Goal: Task Accomplishment & Management: Use online tool/utility

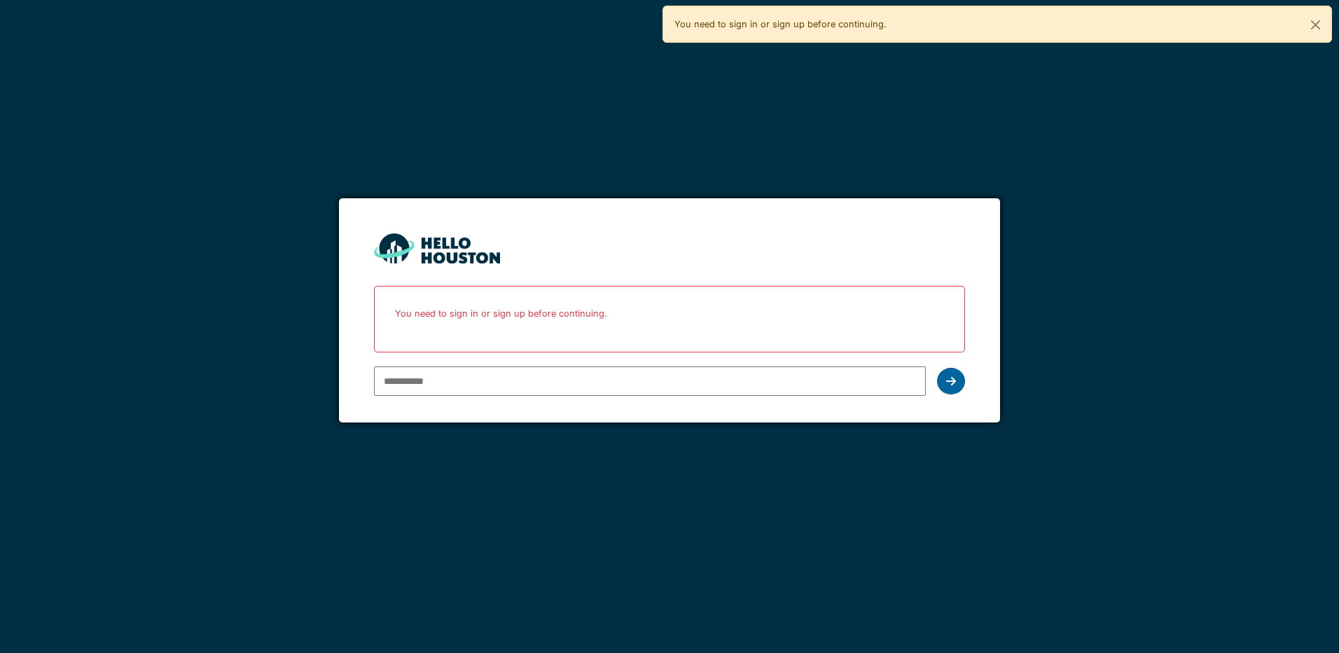
type input "**********"
click at [947, 374] on div at bounding box center [951, 381] width 28 height 27
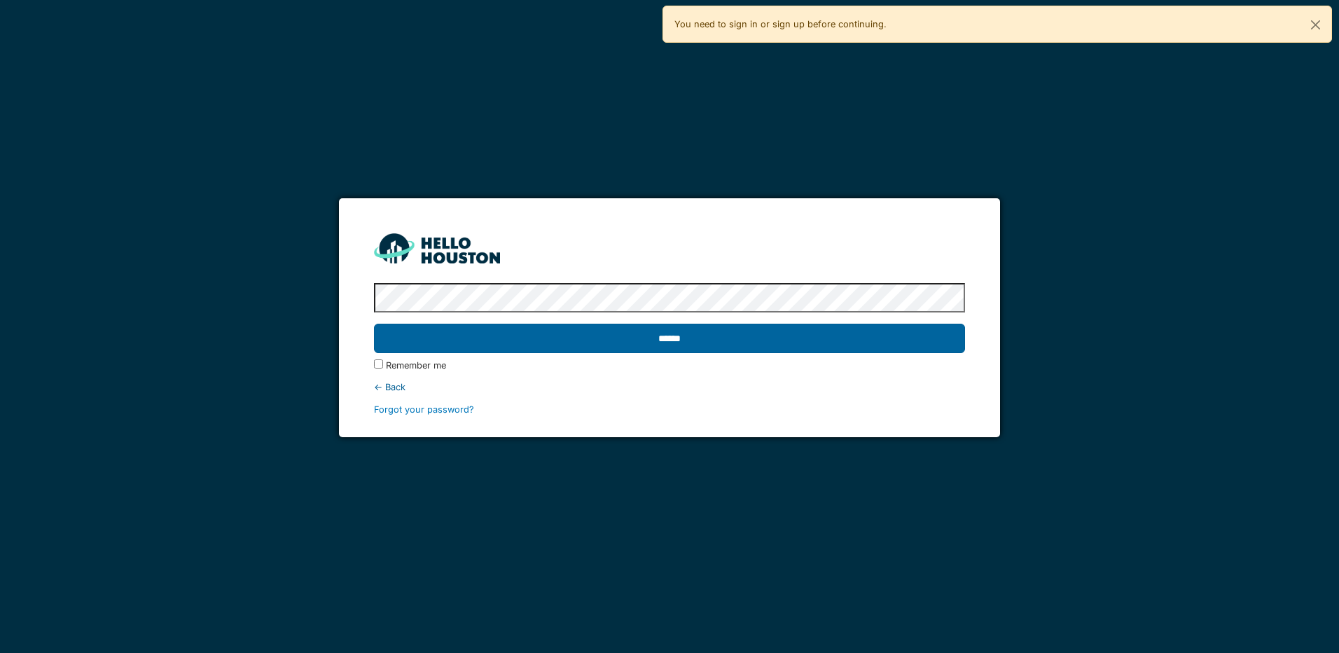
click at [691, 347] on input "******" at bounding box center [669, 338] width 591 height 29
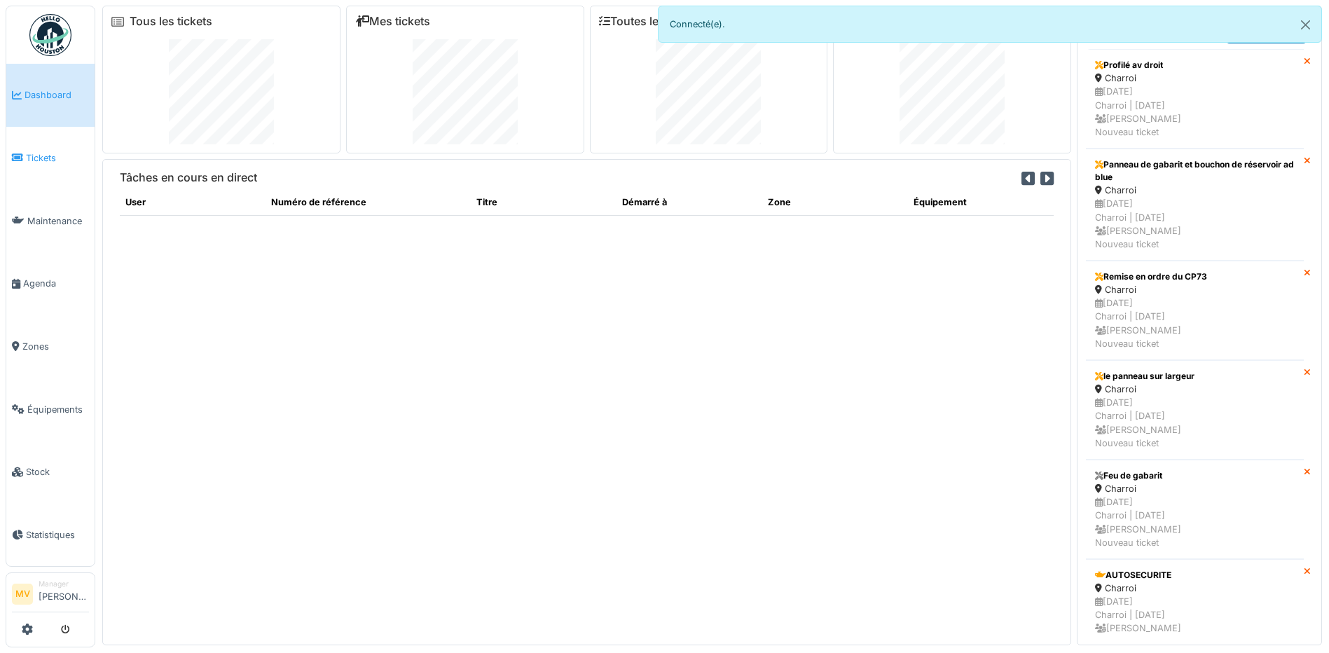
click at [43, 152] on span "Tickets" at bounding box center [57, 157] width 63 height 13
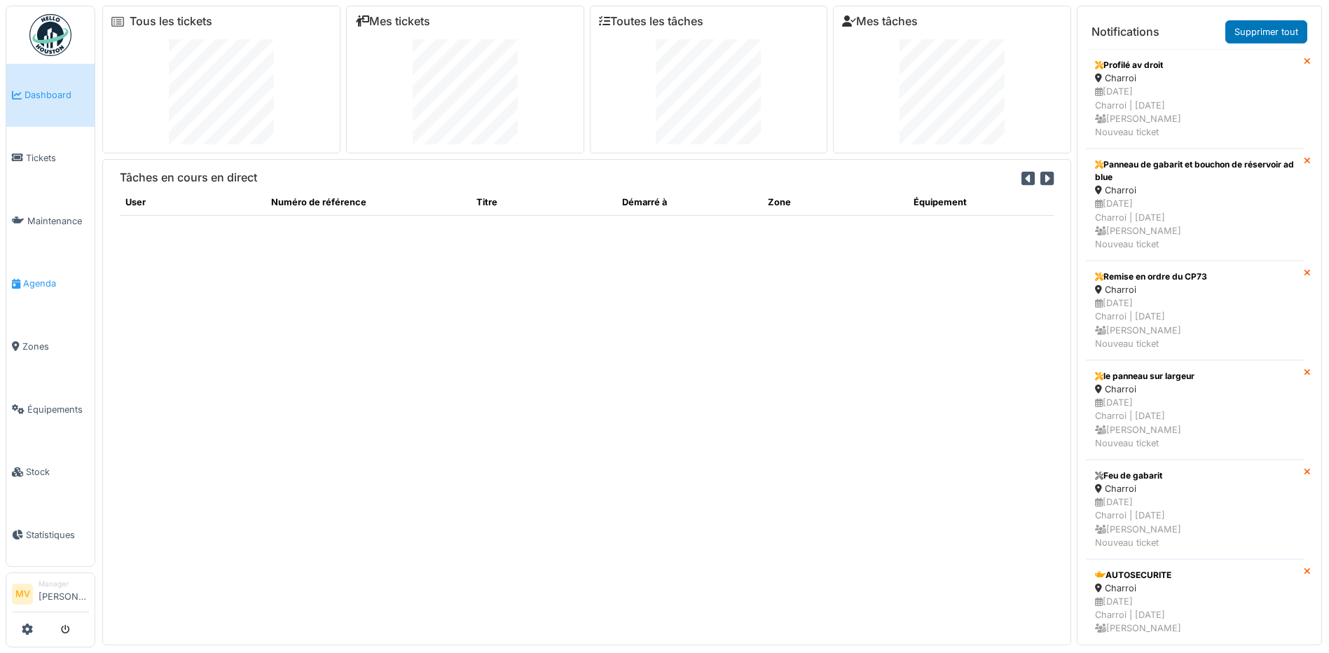
click at [56, 287] on span "Agenda" at bounding box center [56, 283] width 66 height 13
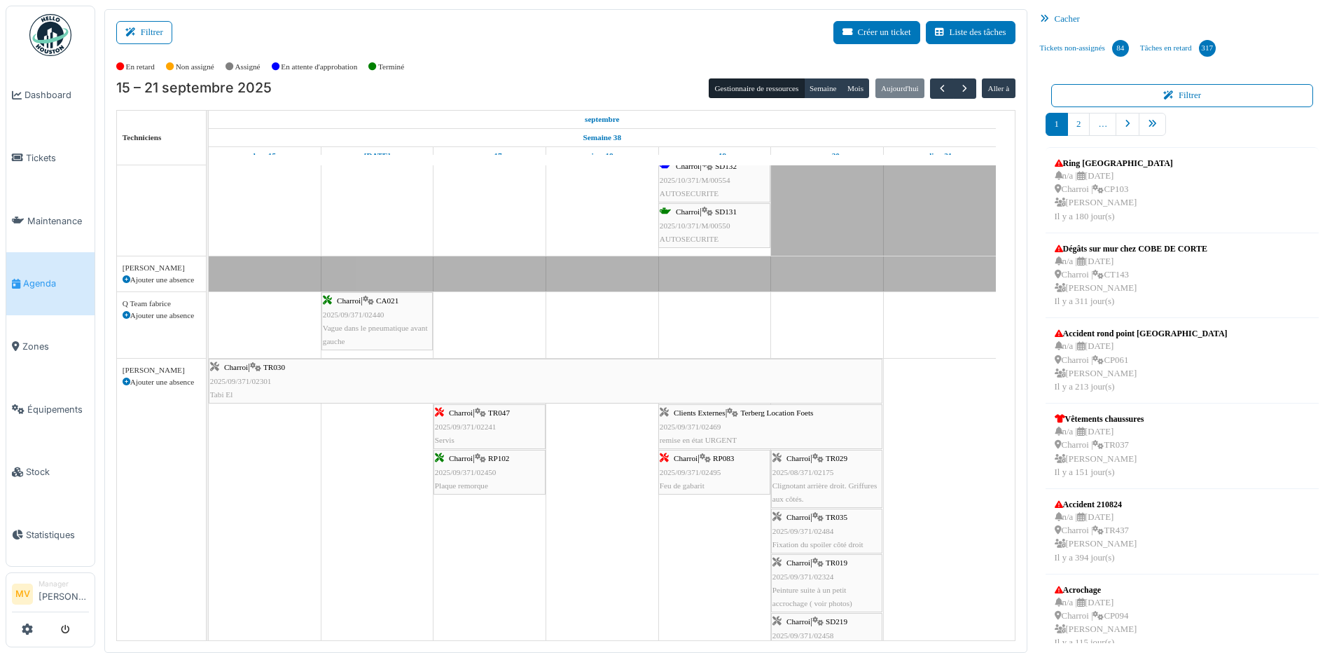
scroll to position [1113, 0]
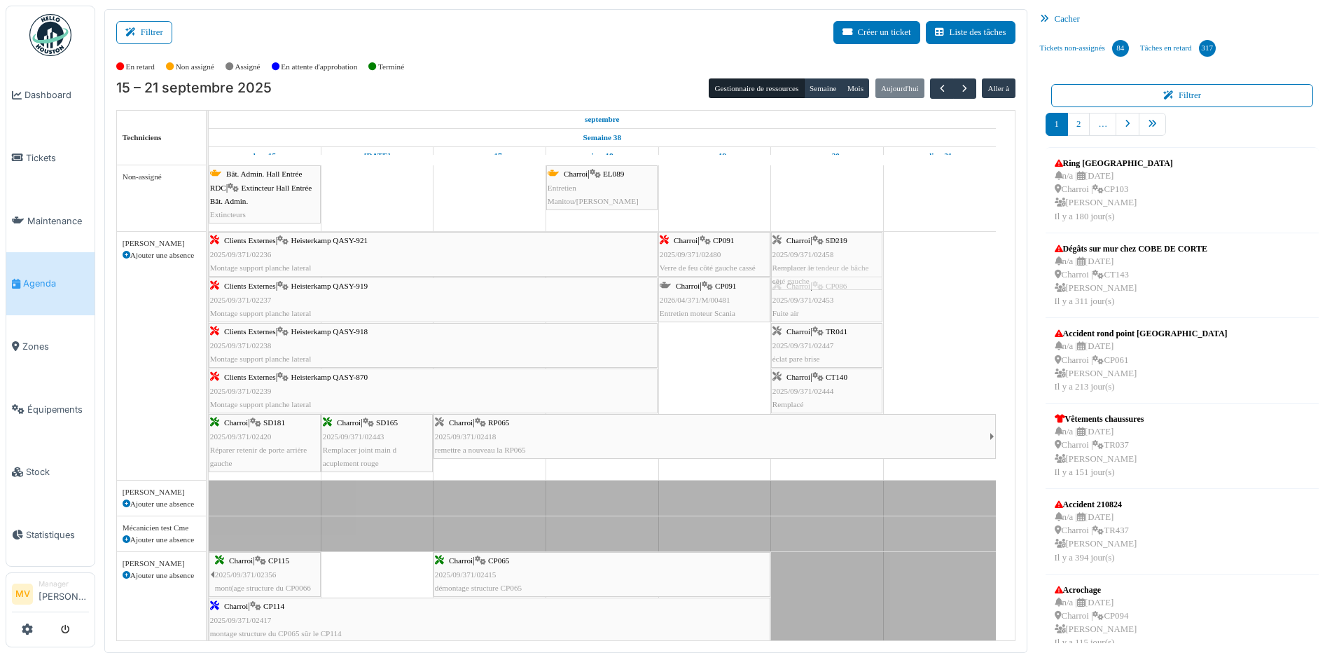
drag, startPoint x: 821, startPoint y: 448, endPoint x: 848, endPoint y: 310, distance: 141.4
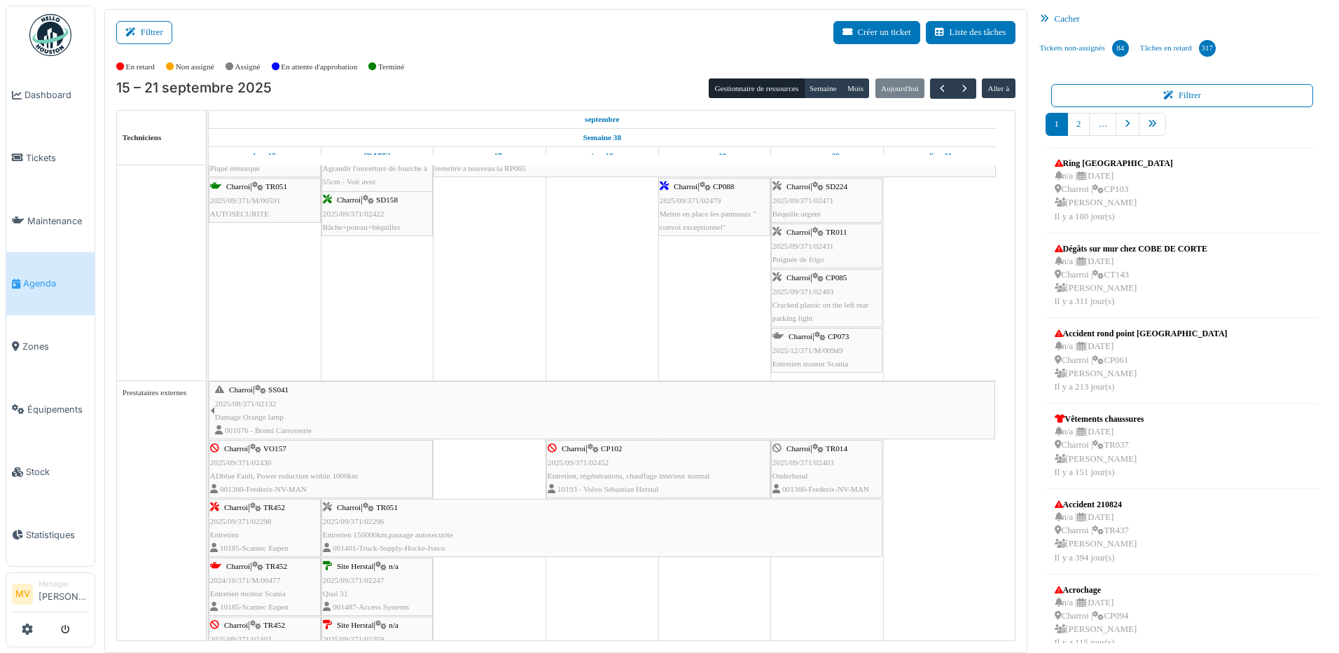
click at [841, 353] on span "2025/12/371/M/00949" at bounding box center [808, 350] width 71 height 8
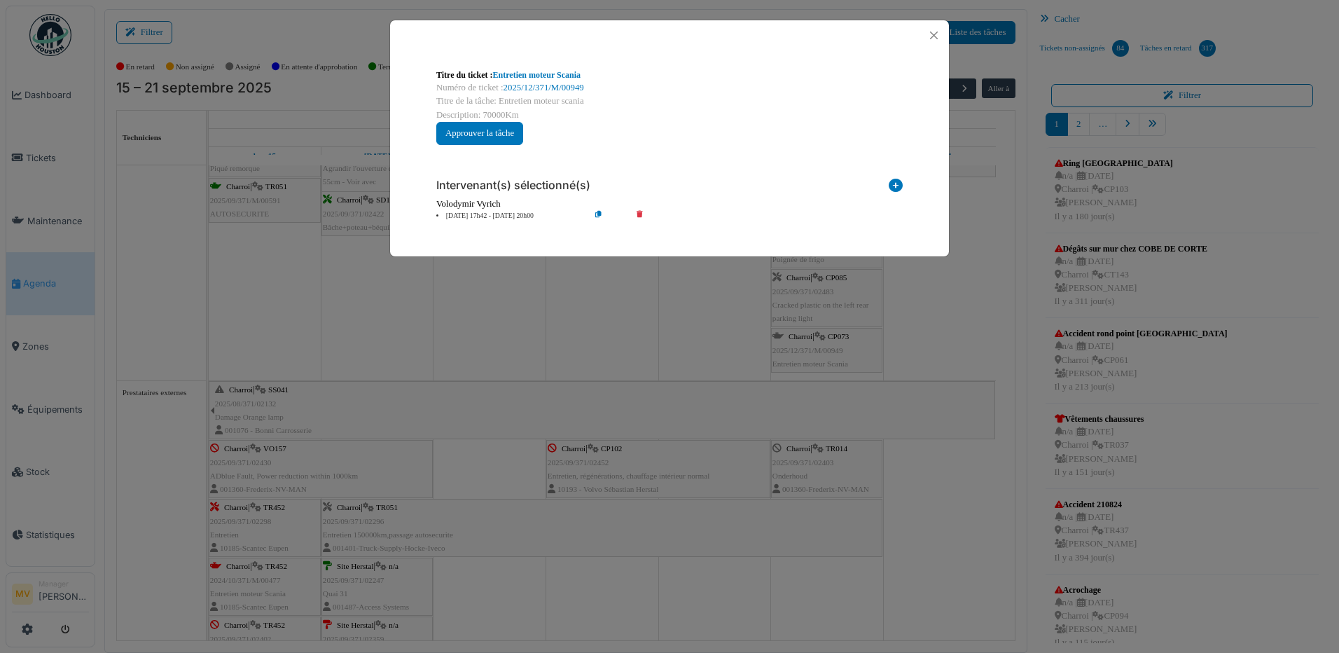
click at [640, 215] on icon at bounding box center [650, 216] width 40 height 11
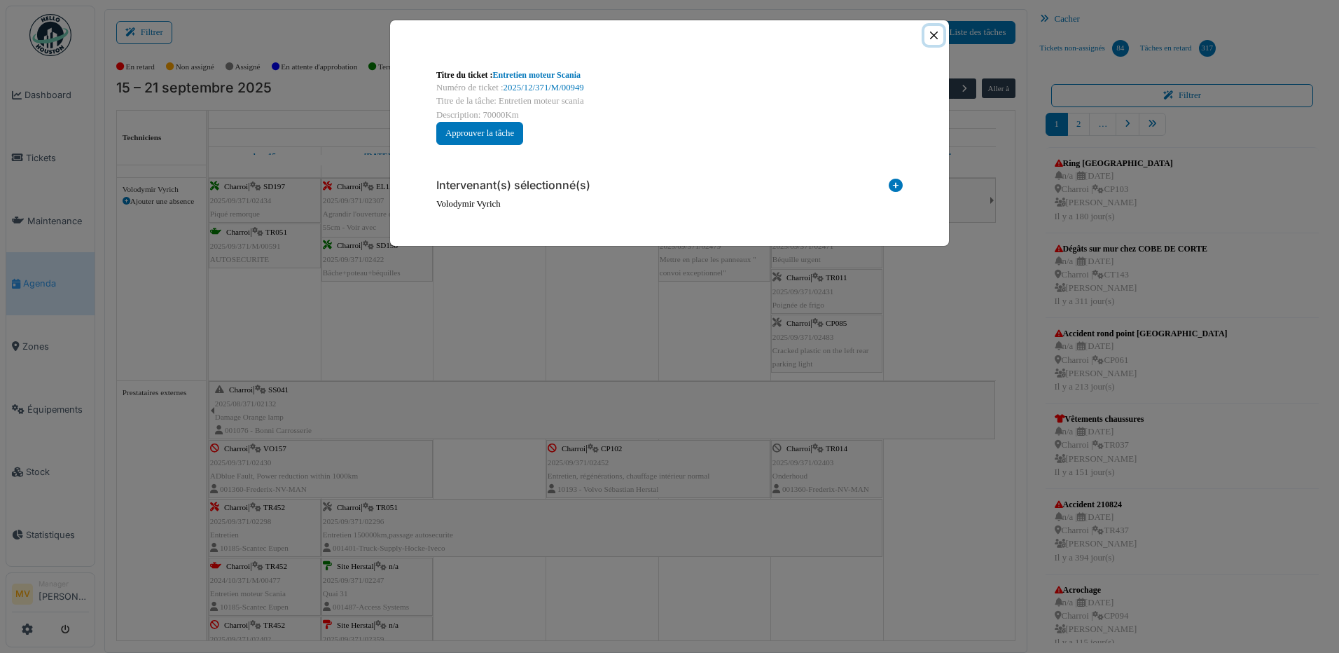
click at [935, 35] on button "Close" at bounding box center [934, 35] width 19 height 19
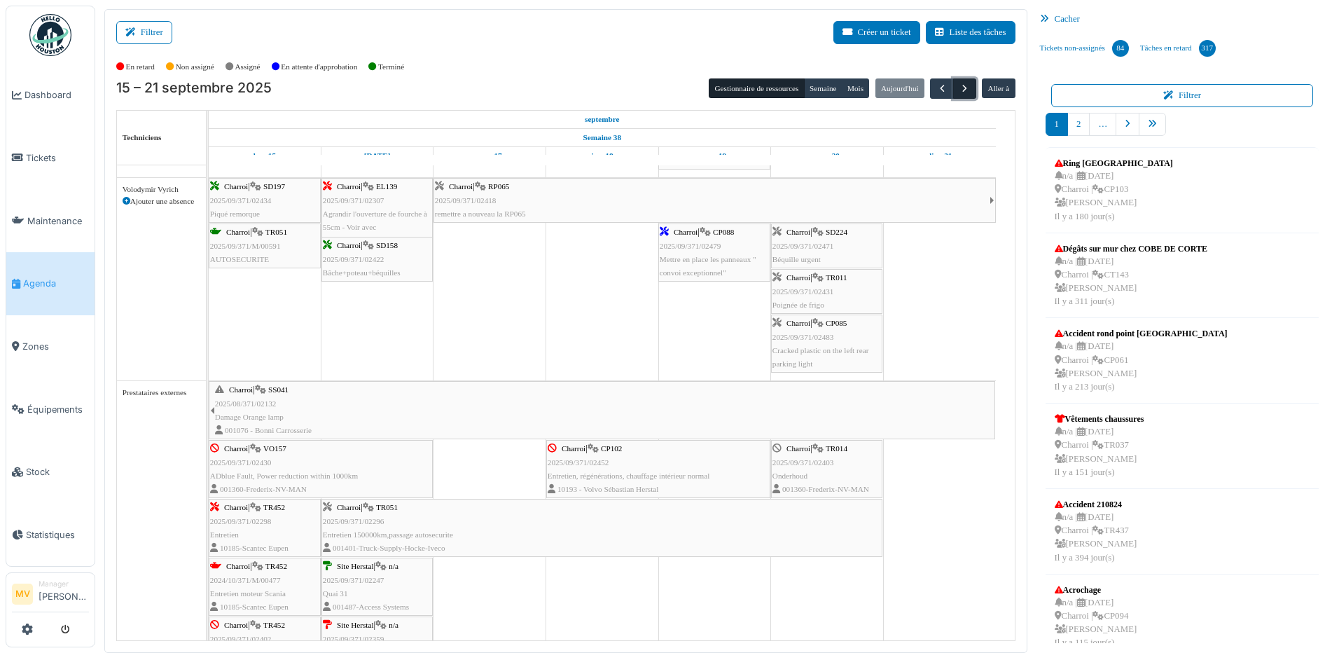
click at [959, 91] on span "button" at bounding box center [965, 89] width 12 height 12
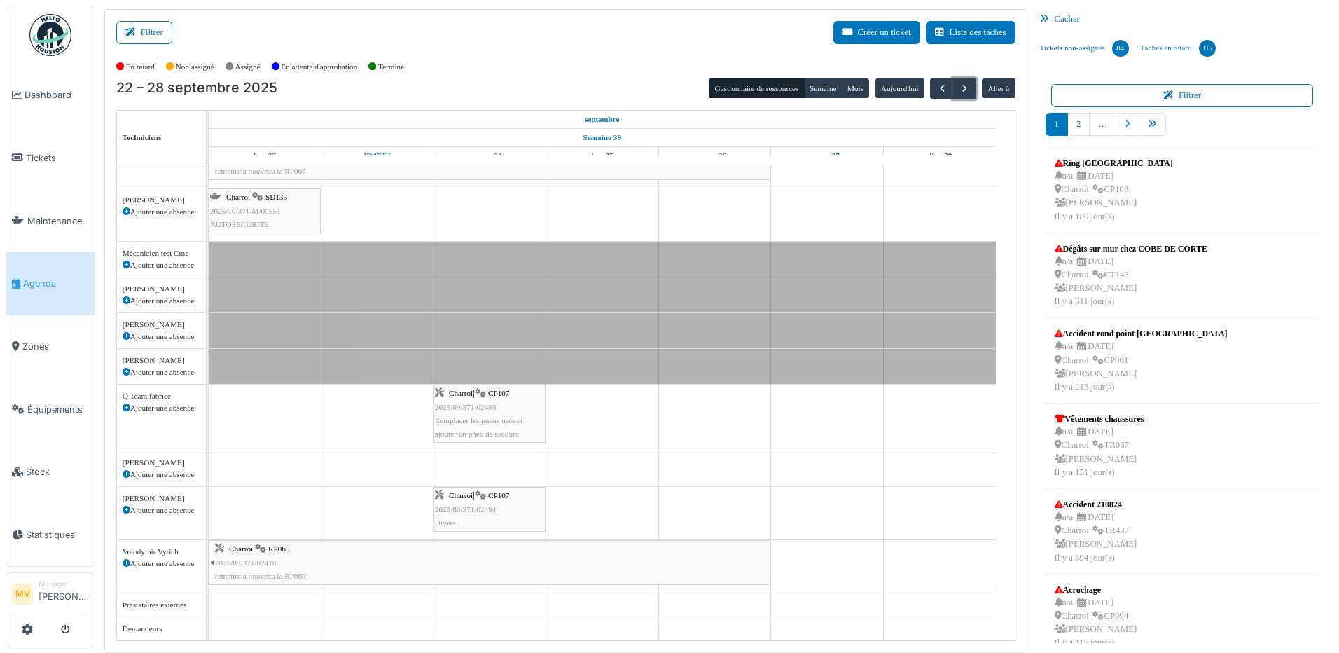
scroll to position [1, 0]
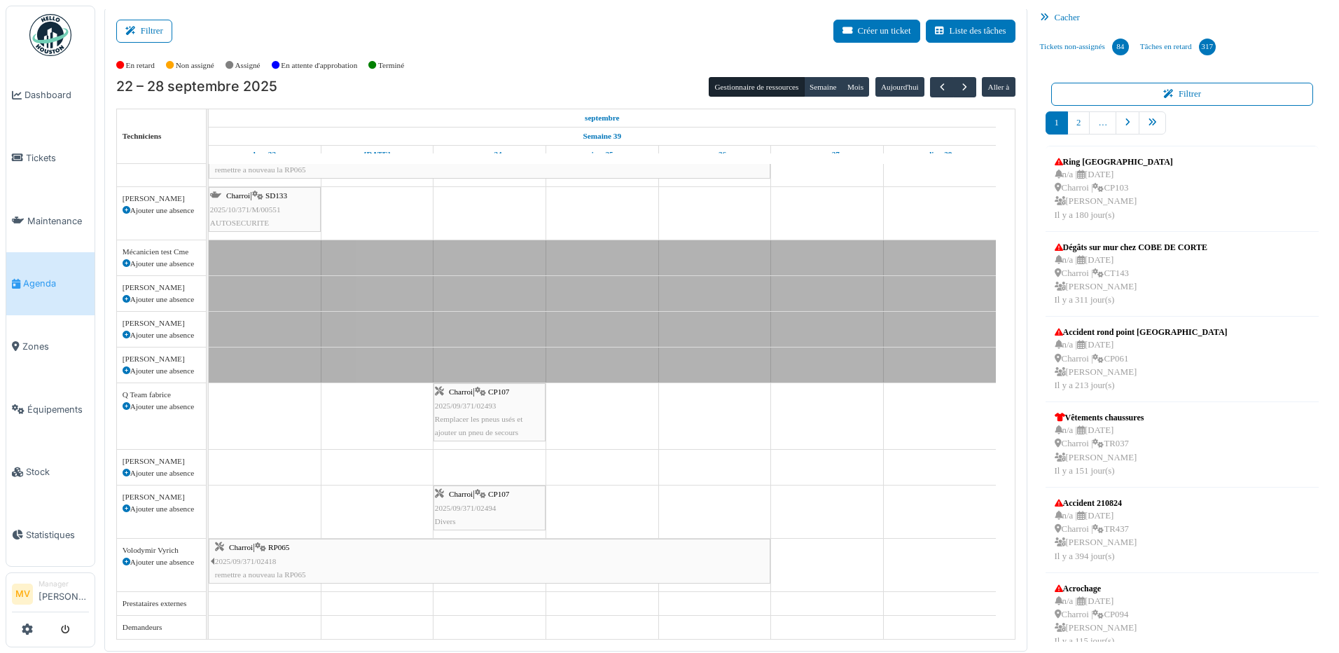
click at [127, 501] on icon at bounding box center [127, 509] width 8 height 8
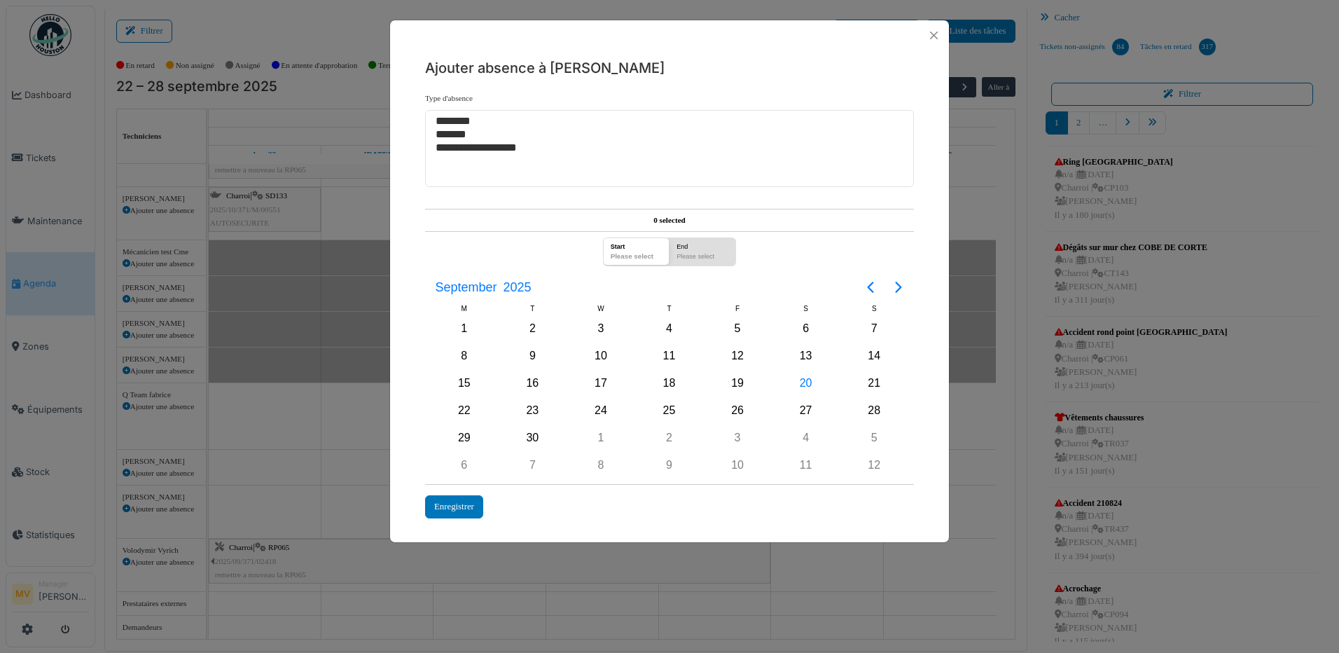
click at [127, 501] on div "**********" at bounding box center [669, 326] width 1339 height 653
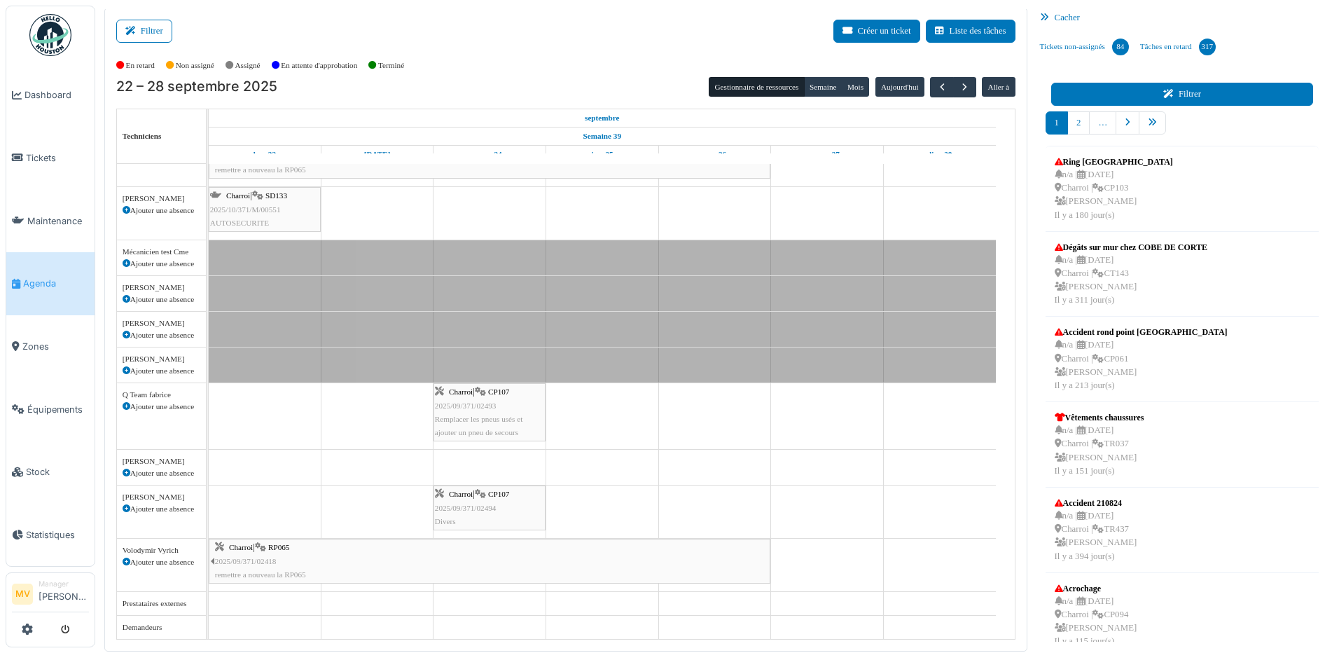
click at [1070, 92] on icon at bounding box center [1171, 94] width 15 height 9
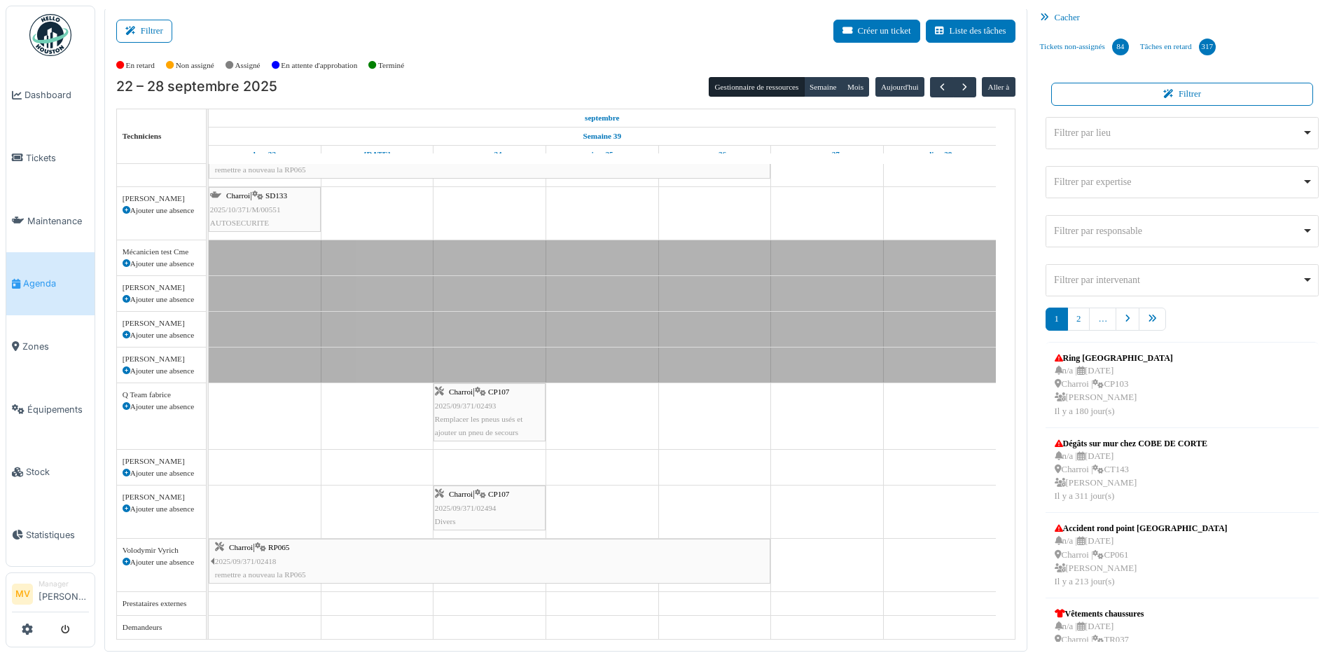
click at [1070, 229] on div "Filtrer par responsable Remove item" at bounding box center [1178, 230] width 248 height 15
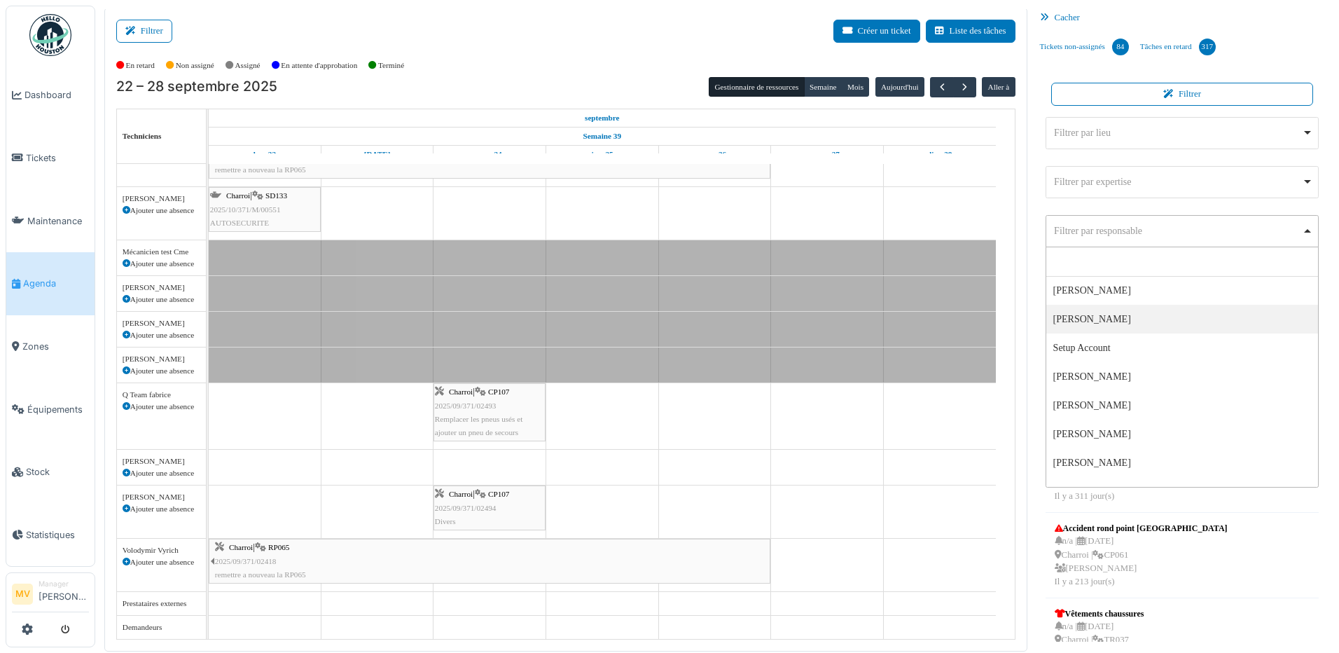
scroll to position [373, 0]
select select "****"
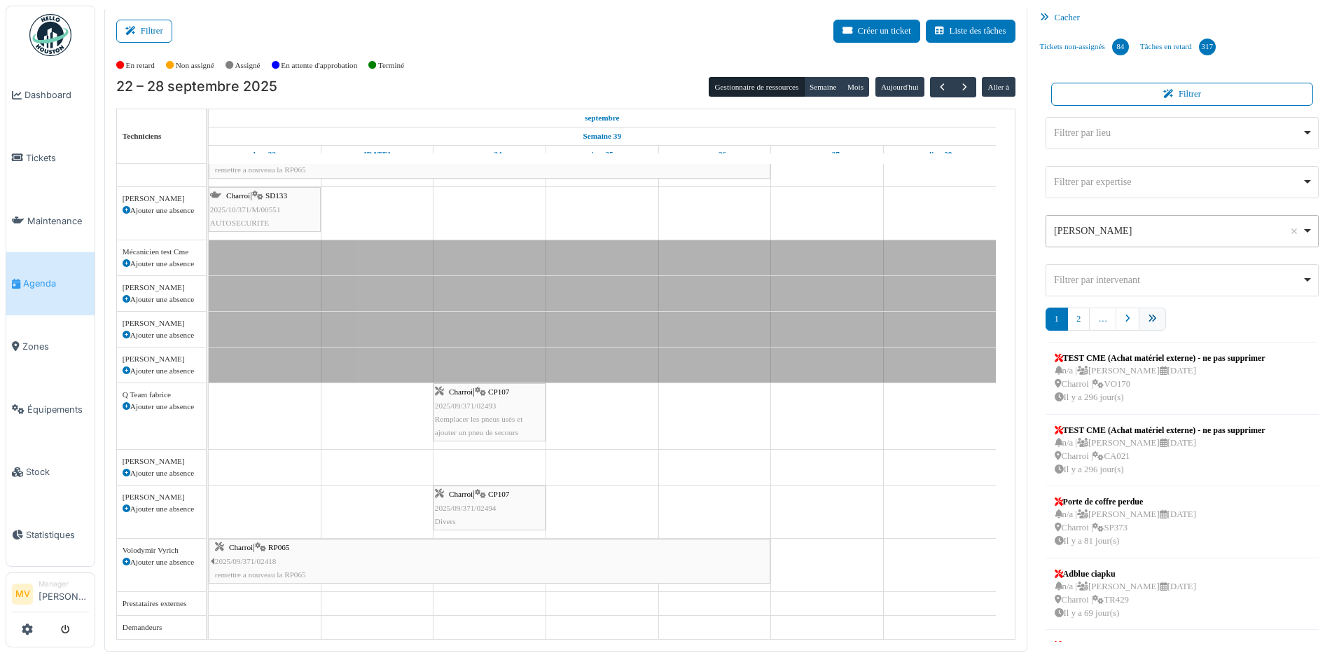
click at [1070, 322] on link "pager" at bounding box center [1152, 319] width 27 height 23
click at [1070, 317] on link "4" at bounding box center [1155, 319] width 22 height 23
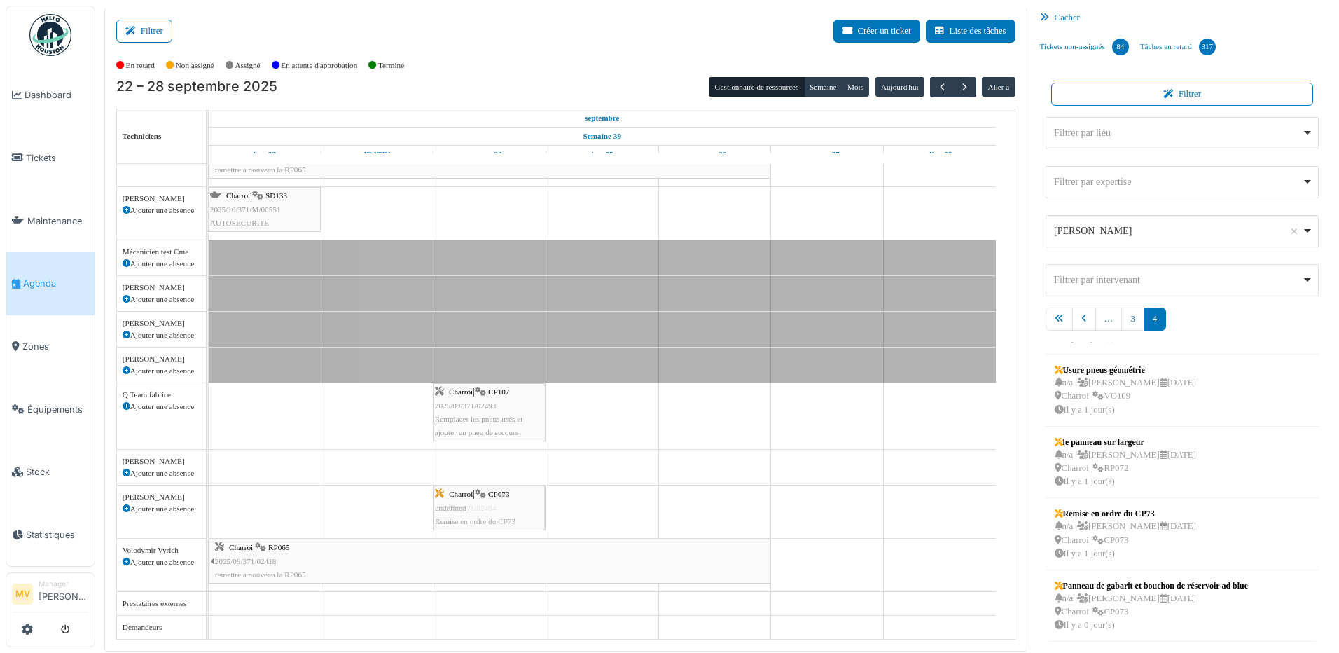
scroll to position [97, 0]
drag, startPoint x: 1145, startPoint y: 534, endPoint x: 239, endPoint y: 485, distance: 907.1
click at [239, 485] on div "Filtrer Créer un ticket Liste des tâches Afficher les tâches non assignées *** …" at bounding box center [717, 330] width 1240 height 644
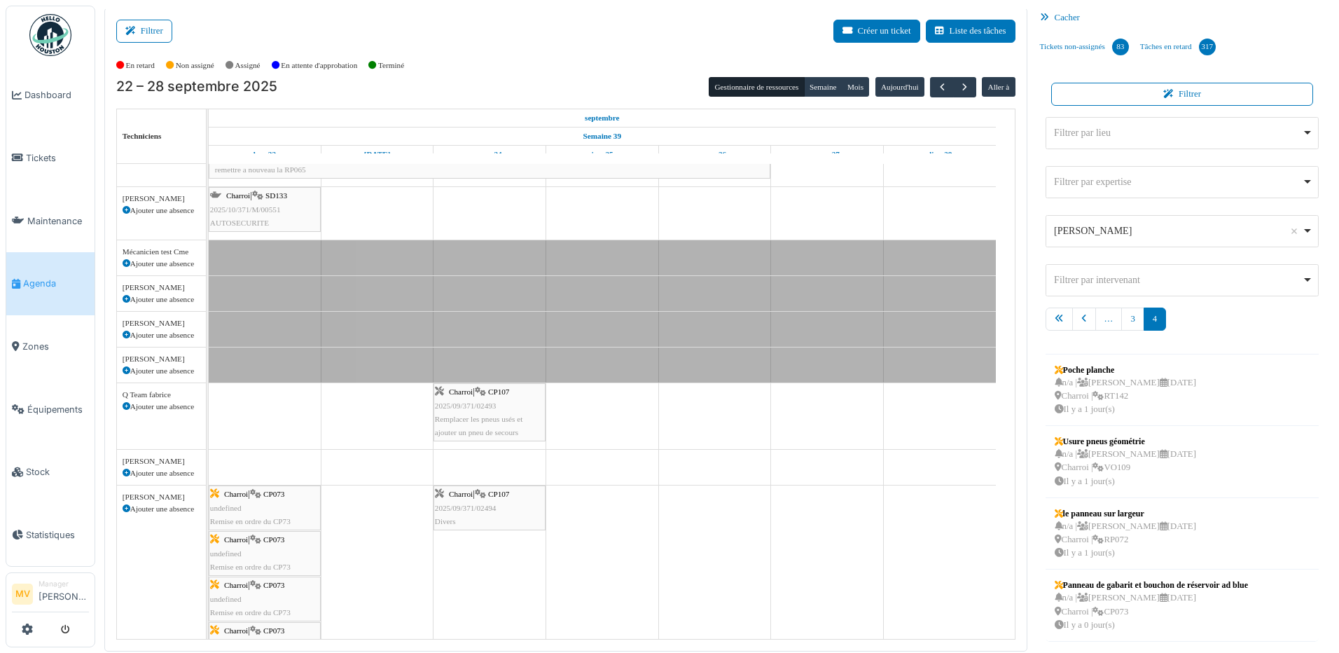
scroll to position [279, 0]
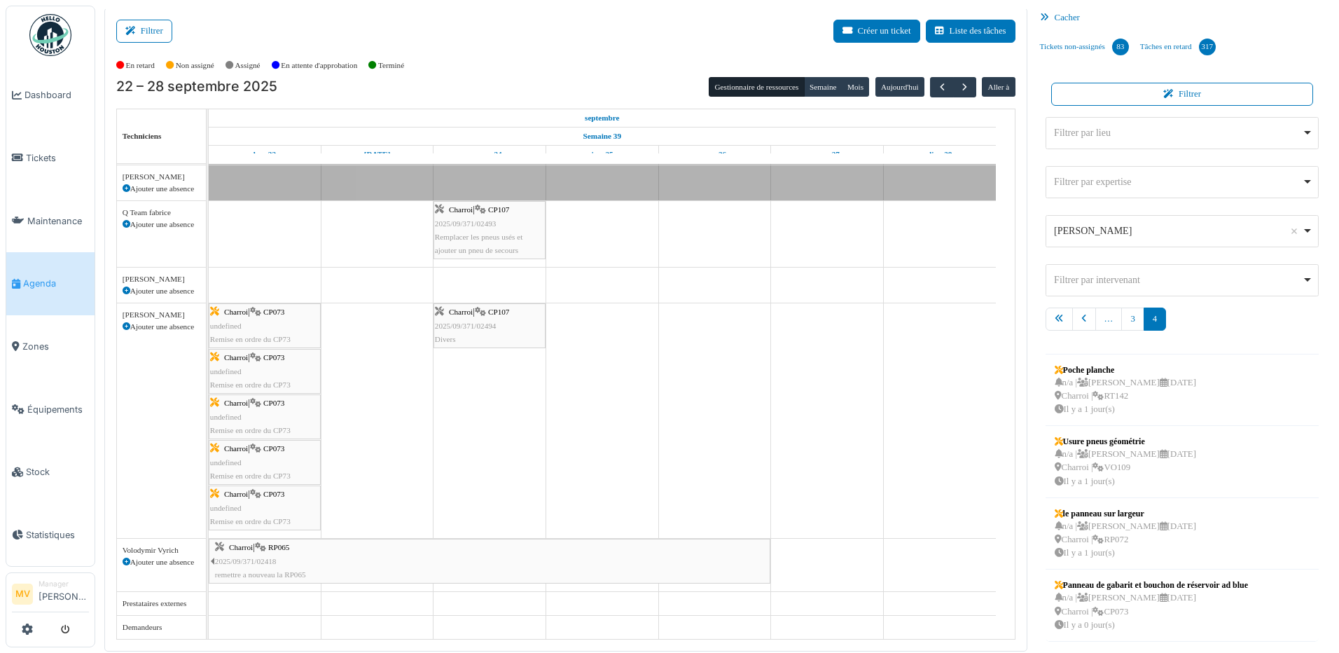
click at [282, 322] on div "Charroi | CP073 undefined Remise en ordre du CP73" at bounding box center [264, 325] width 109 height 41
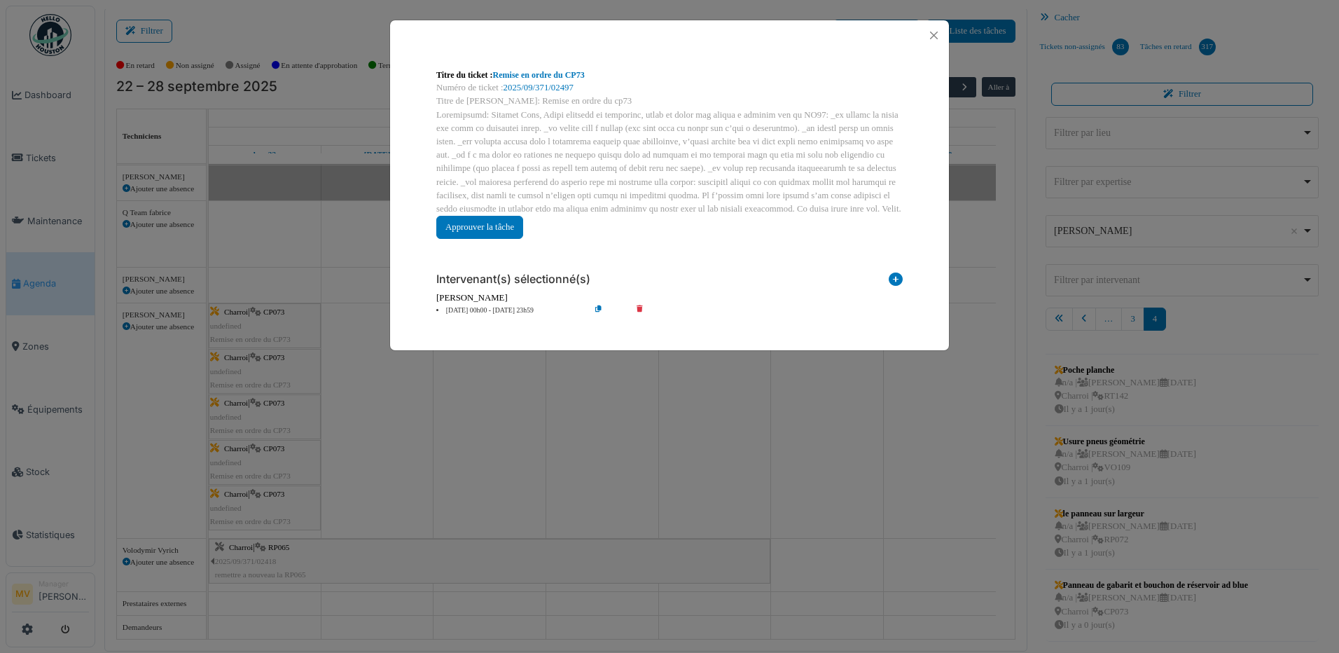
click at [1070, 501] on div "**********" at bounding box center [669, 326] width 1339 height 653
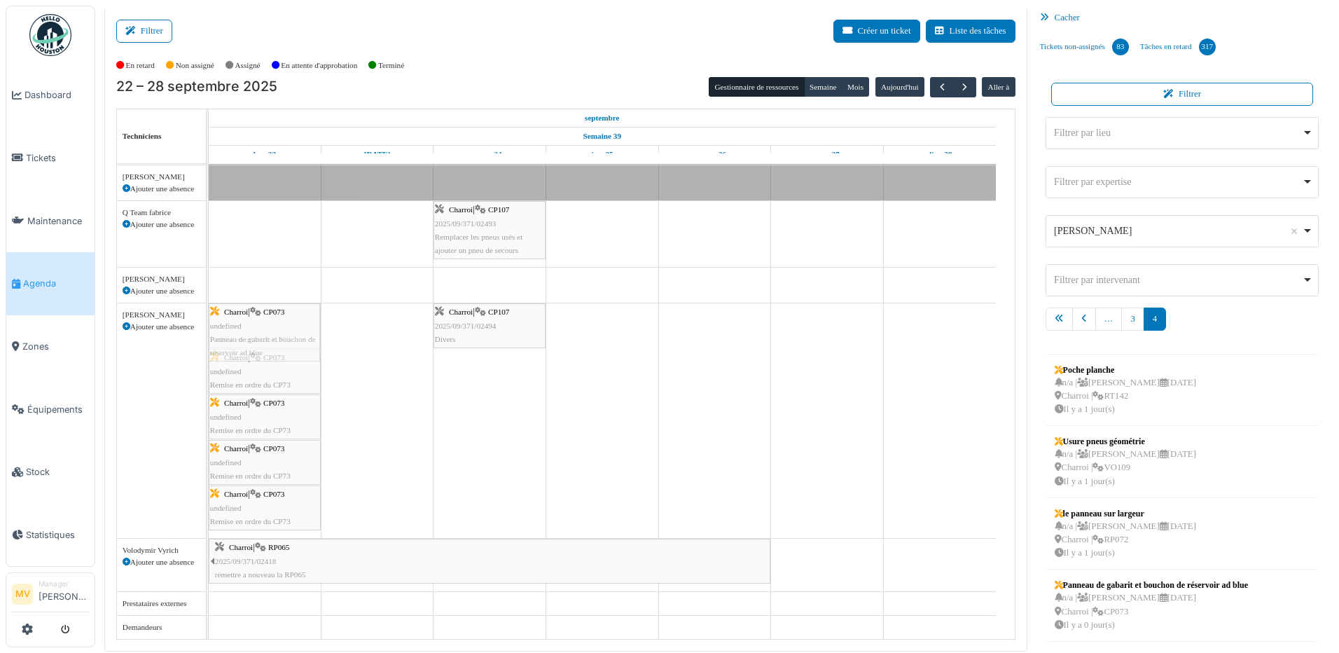
drag, startPoint x: 1143, startPoint y: 614, endPoint x: 270, endPoint y: 475, distance: 883.3
click at [270, 475] on div "Filtrer Créer un ticket Liste des tâches Afficher les tâches non assignées *** …" at bounding box center [717, 330] width 1240 height 644
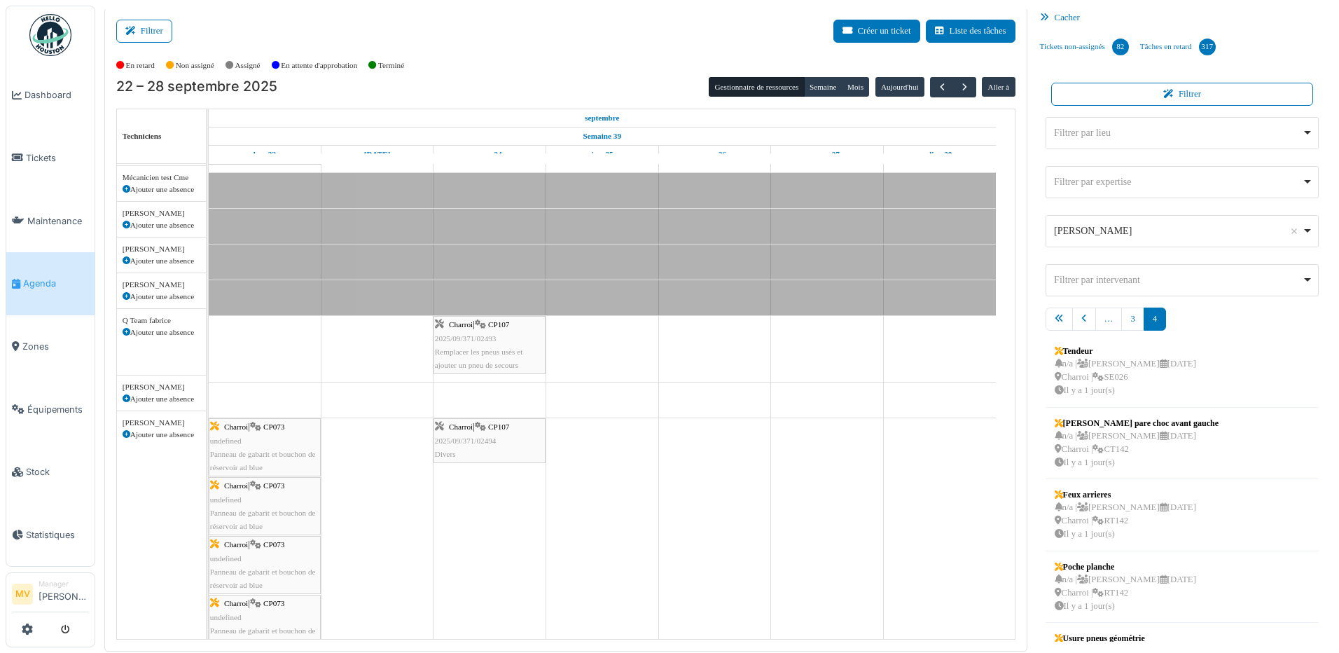
scroll to position [164, 0]
drag, startPoint x: 1122, startPoint y: 452, endPoint x: 363, endPoint y: 417, distance: 759.5
click at [364, 415] on div "Filtrer Créer un ticket Liste des tâches Afficher les tâches non assignées *** …" at bounding box center [717, 330] width 1240 height 644
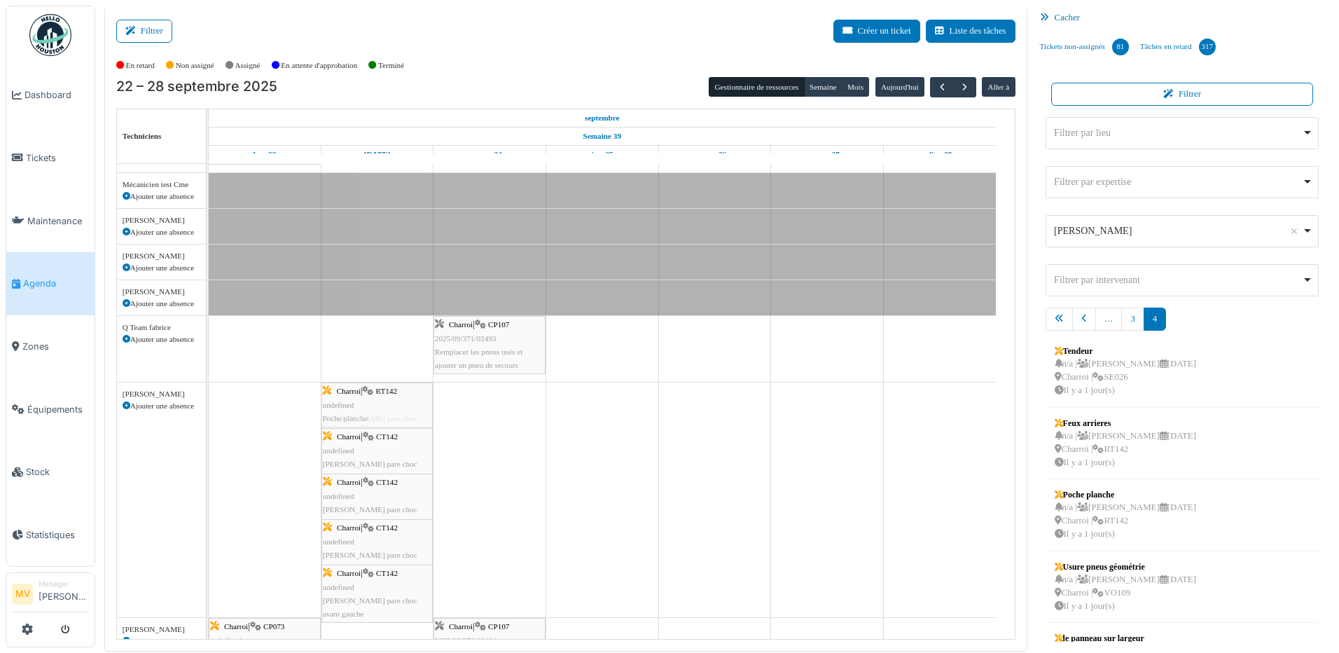
drag, startPoint x: 1122, startPoint y: 528, endPoint x: 378, endPoint y: 495, distance: 744.0
click at [378, 495] on div "Filtrer Créer un ticket Liste des tâches Afficher les tâches non assignées *** …" at bounding box center [717, 330] width 1240 height 644
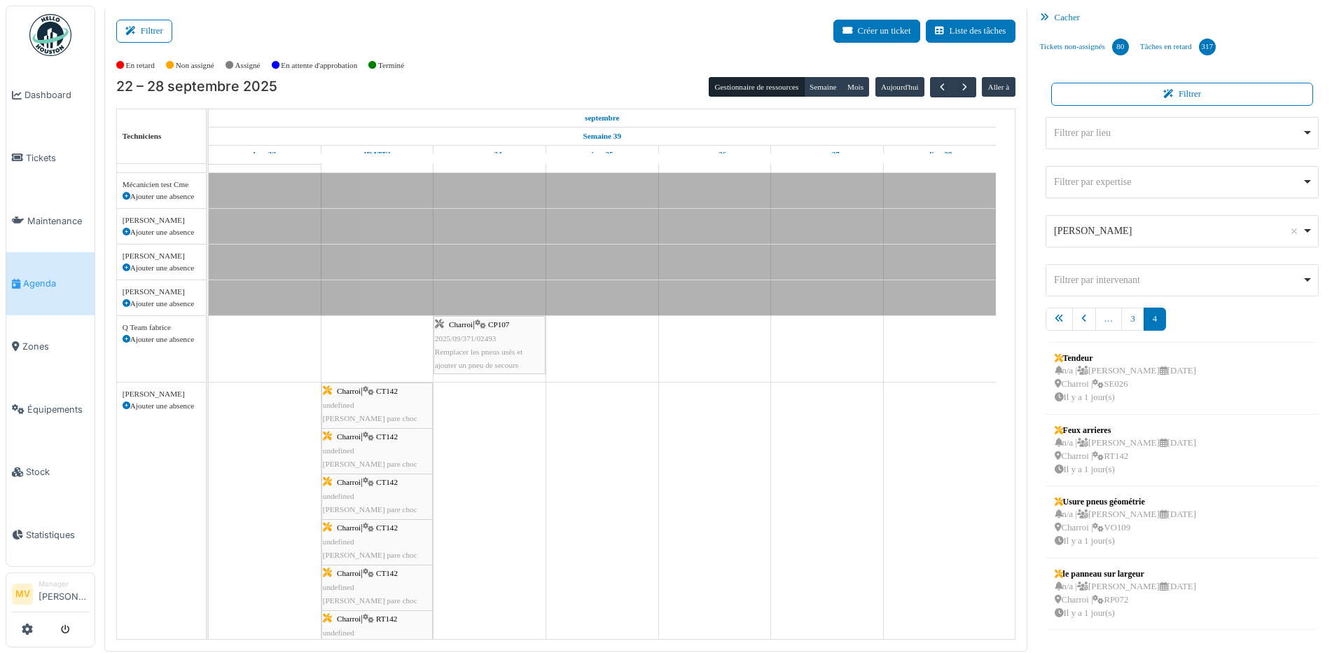
scroll to position [0, 0]
drag, startPoint x: 1129, startPoint y: 462, endPoint x: 420, endPoint y: 602, distance: 723.4
click at [420, 501] on div "Filtrer Créer un ticket Liste des tâches Afficher les tâches non assignées *** …" at bounding box center [717, 330] width 1240 height 644
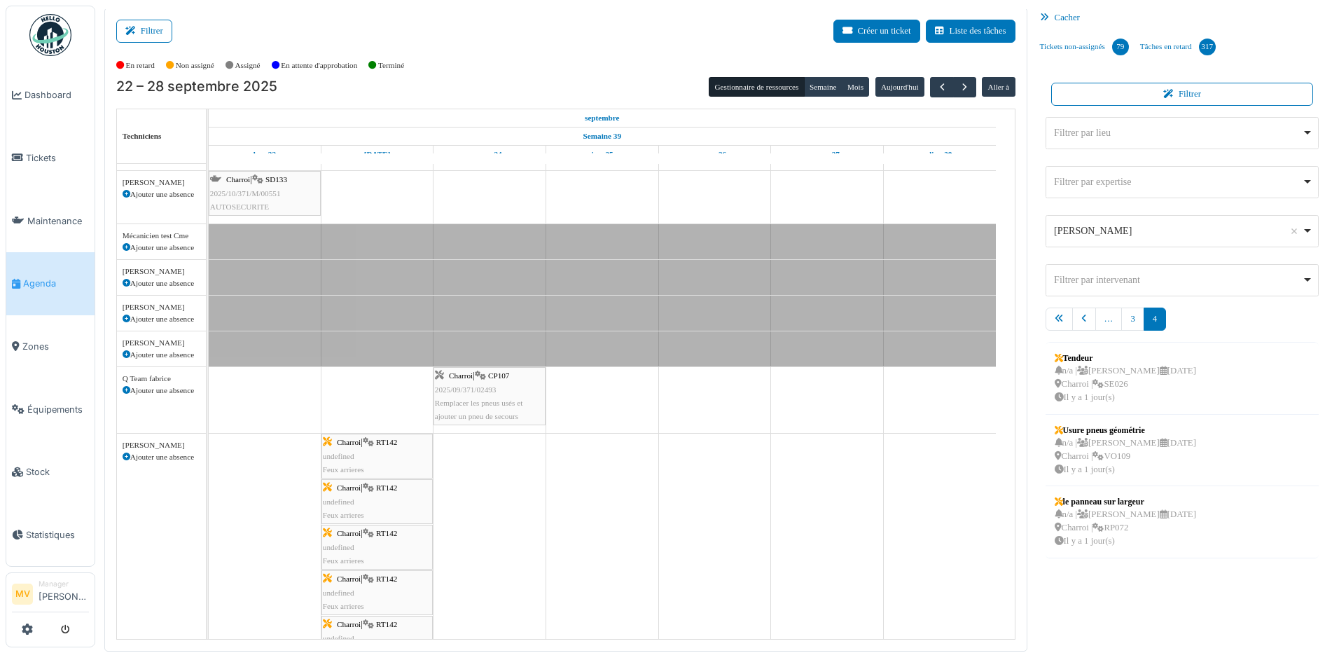
scroll to position [43, 0]
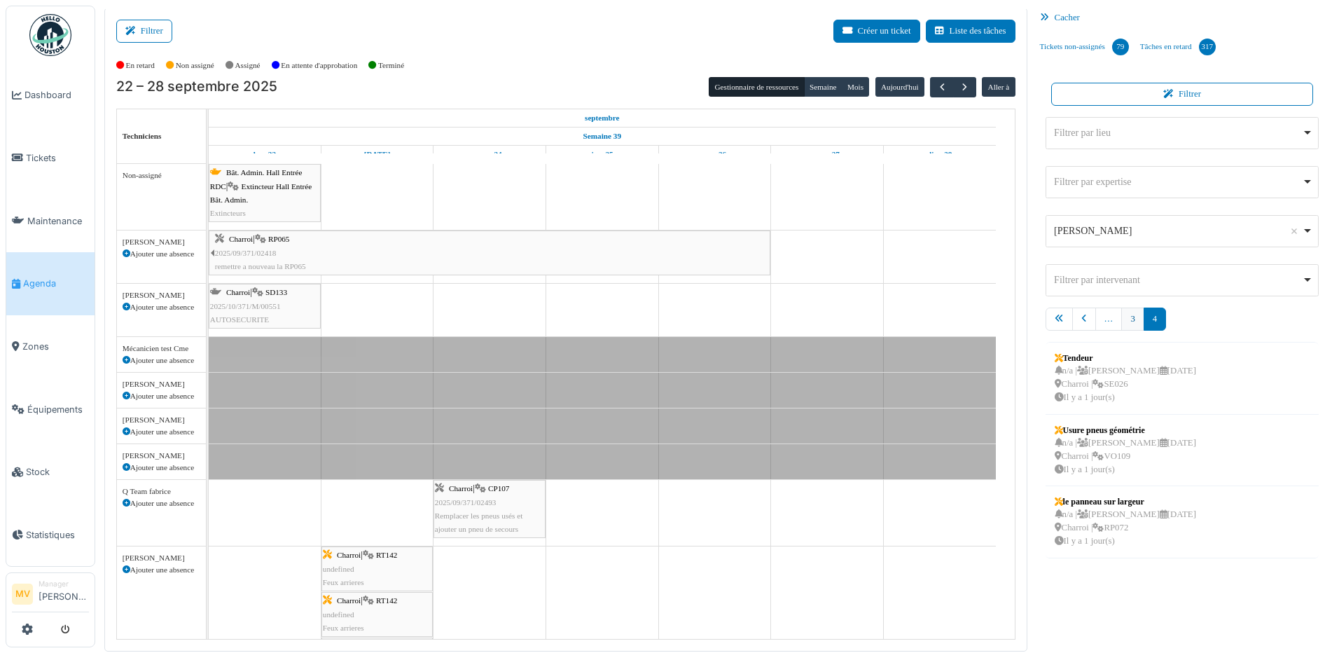
click at [1070, 315] on link "3" at bounding box center [1133, 319] width 22 height 23
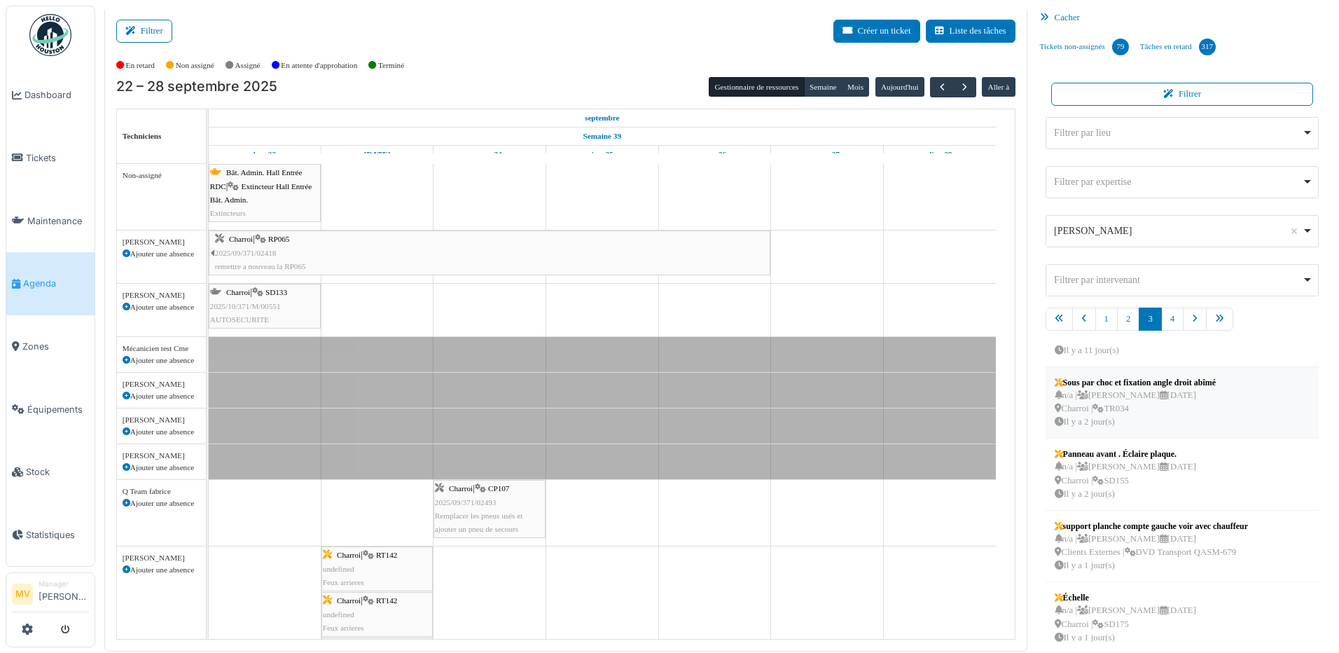
click at [1070, 407] on div "n/a | Marc Vasen 25/09/2025 Charroi | TR034 Il y a 2 jour(s)" at bounding box center [1136, 409] width 162 height 41
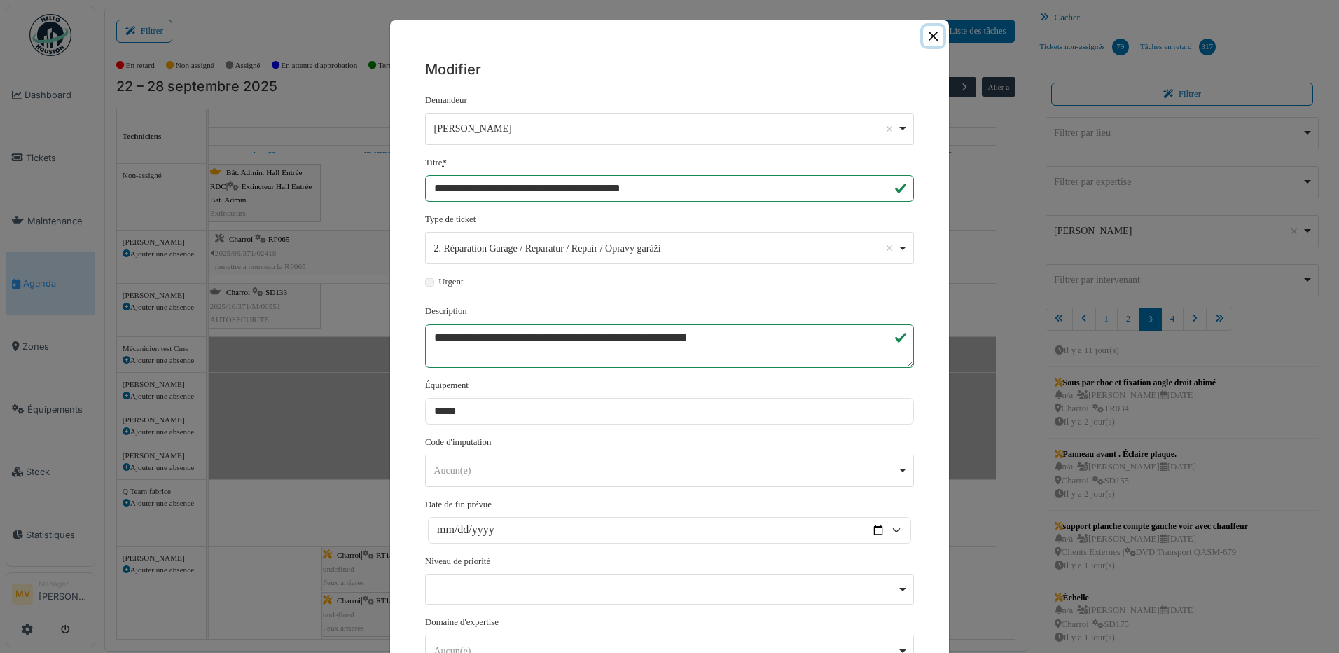
click at [923, 34] on button "Close" at bounding box center [933, 36] width 20 height 20
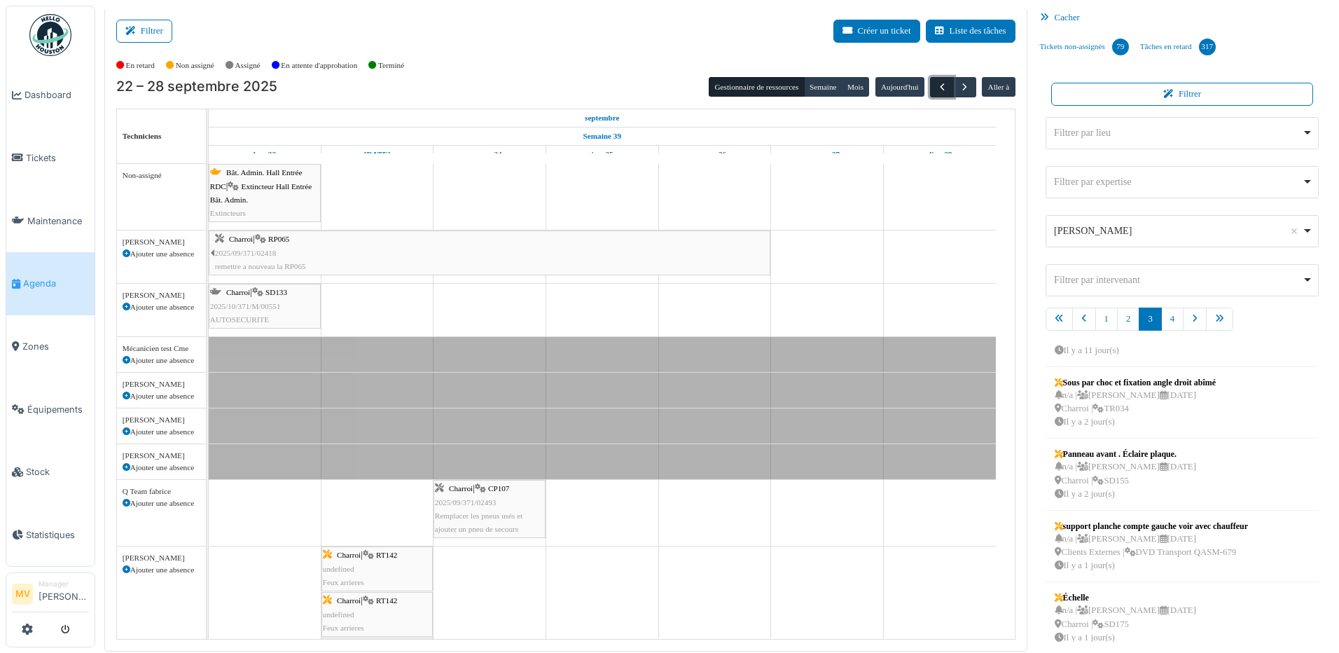
click at [937, 82] on span "button" at bounding box center [943, 87] width 12 height 12
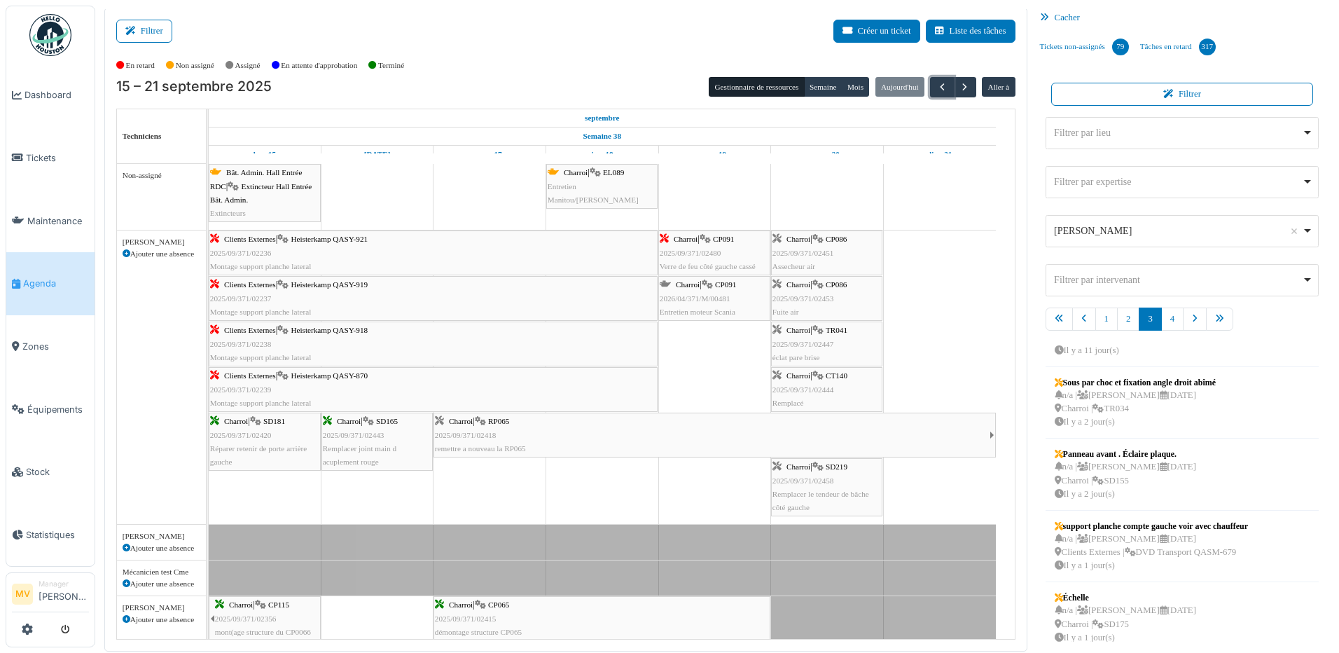
scroll to position [84, 0]
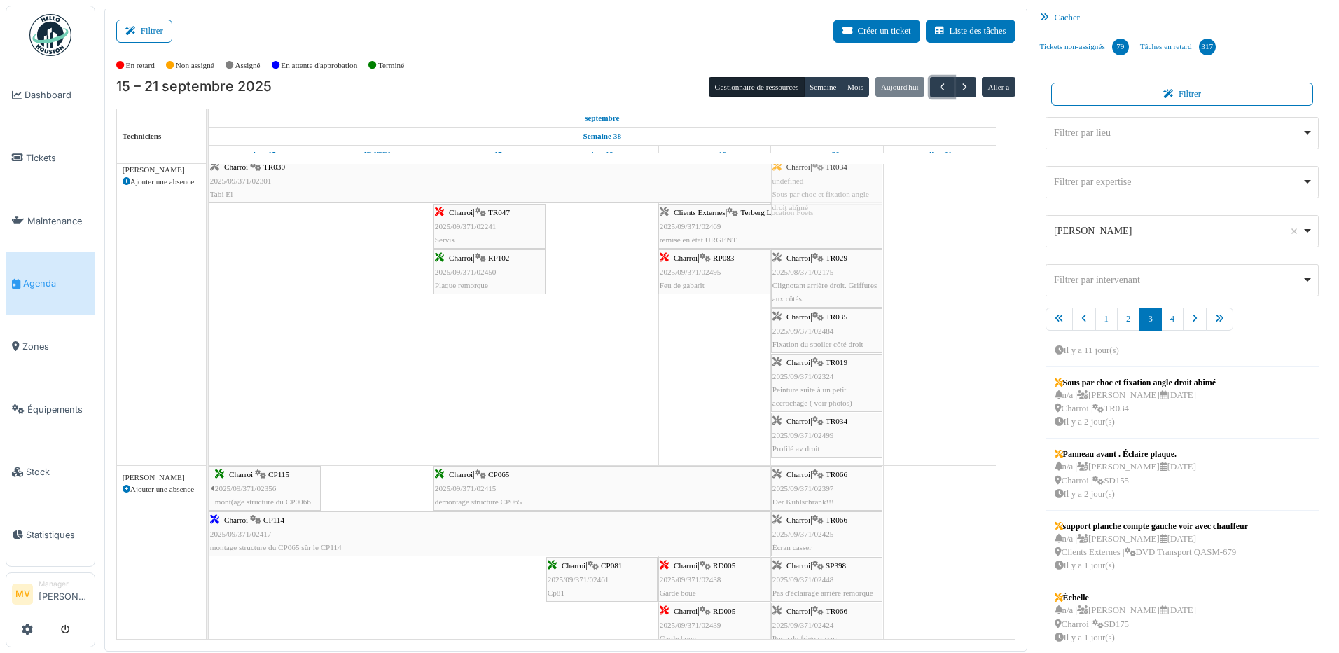
drag, startPoint x: 1105, startPoint y: 415, endPoint x: 854, endPoint y: 448, distance: 252.9
click at [854, 448] on div "Filtrer Créer un ticket Liste des tâches Afficher les tâches non assignées *** …" at bounding box center [717, 330] width 1240 height 644
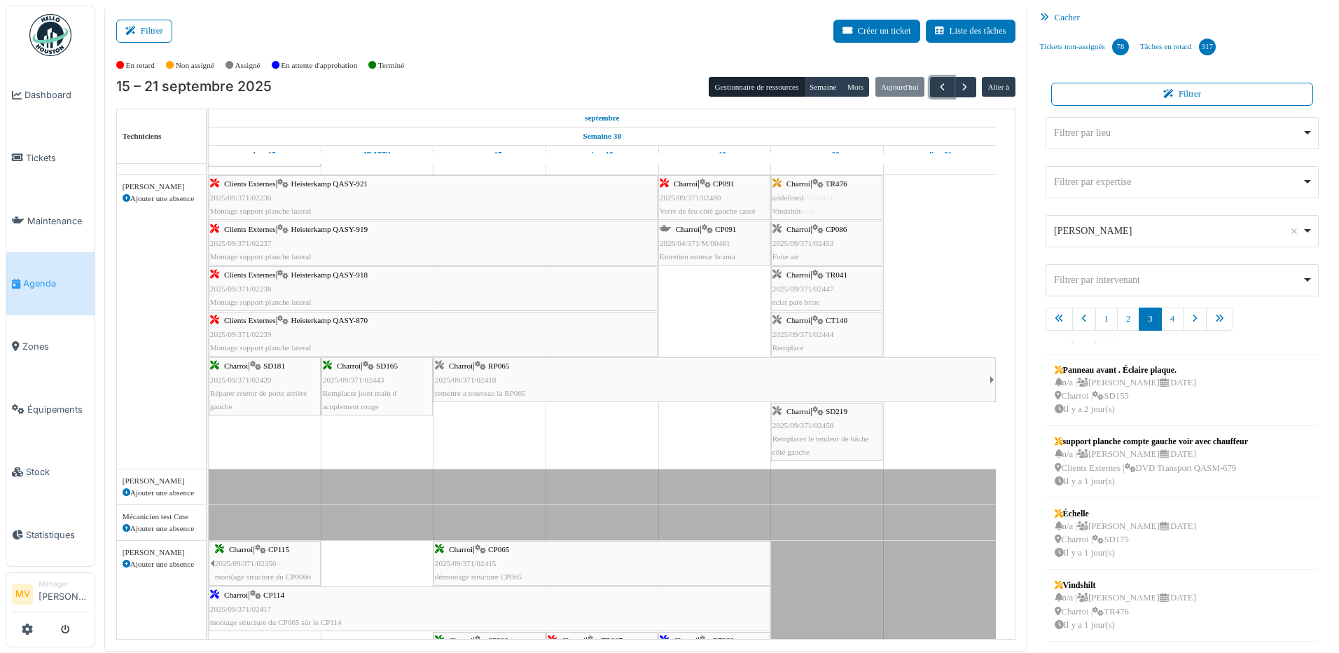
drag, startPoint x: 1114, startPoint y: 607, endPoint x: 826, endPoint y: 400, distance: 354.4
click at [826, 400] on div "Filtrer Créer un ticket Liste des tâches Afficher les tâches non assignées *** …" at bounding box center [717, 330] width 1240 height 644
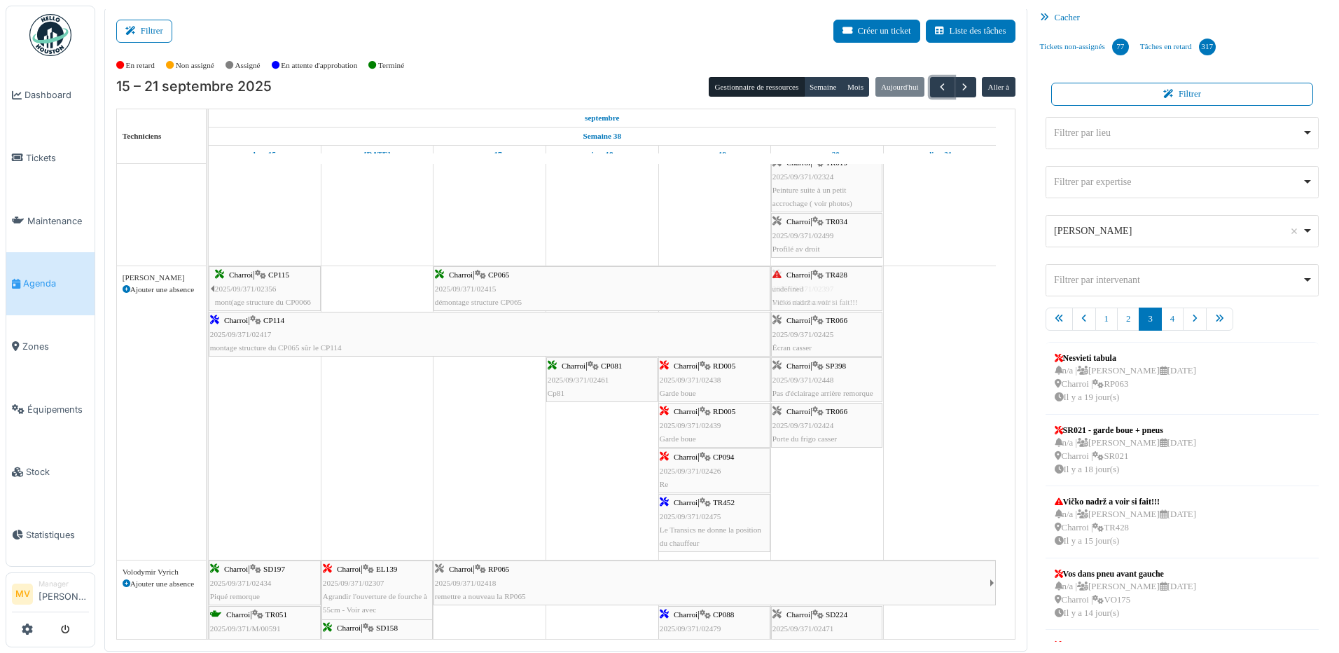
drag, startPoint x: 1129, startPoint y: 516, endPoint x: 859, endPoint y: 508, distance: 270.5
click at [859, 501] on div "Filtrer Créer un ticket Liste des tâches Afficher les tâches non assignées *** …" at bounding box center [717, 330] width 1240 height 644
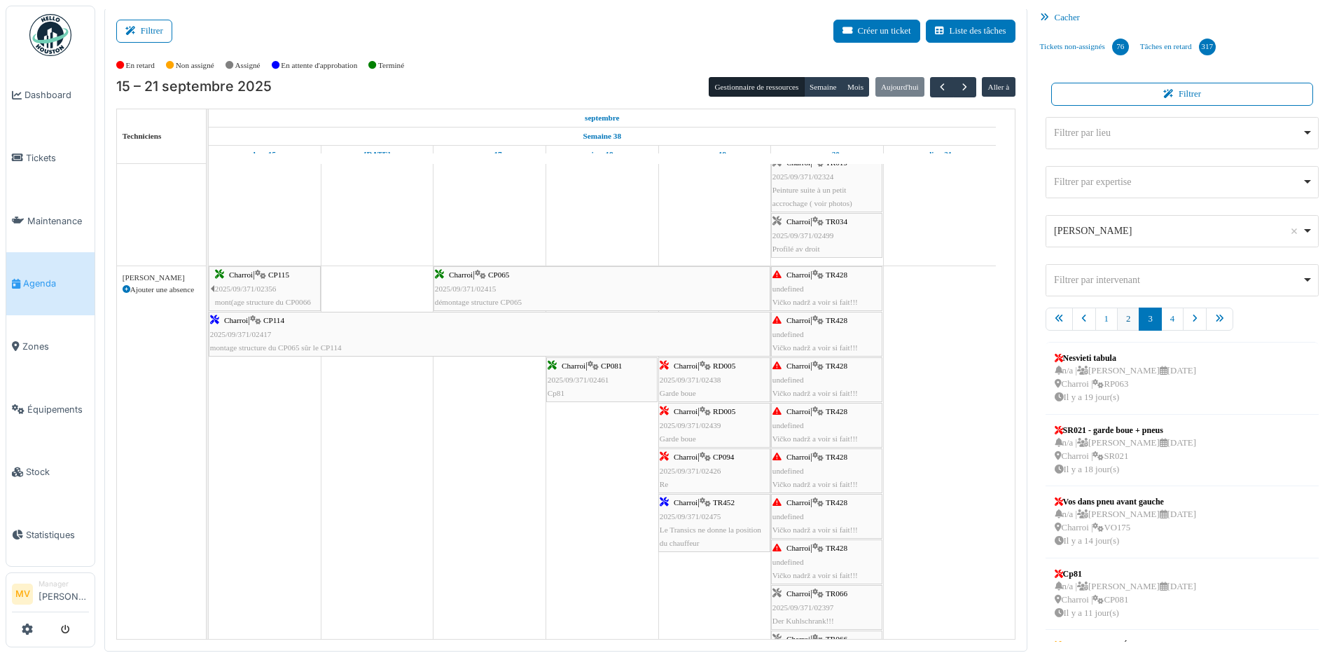
click at [1070, 318] on link "2" at bounding box center [1128, 319] width 22 height 23
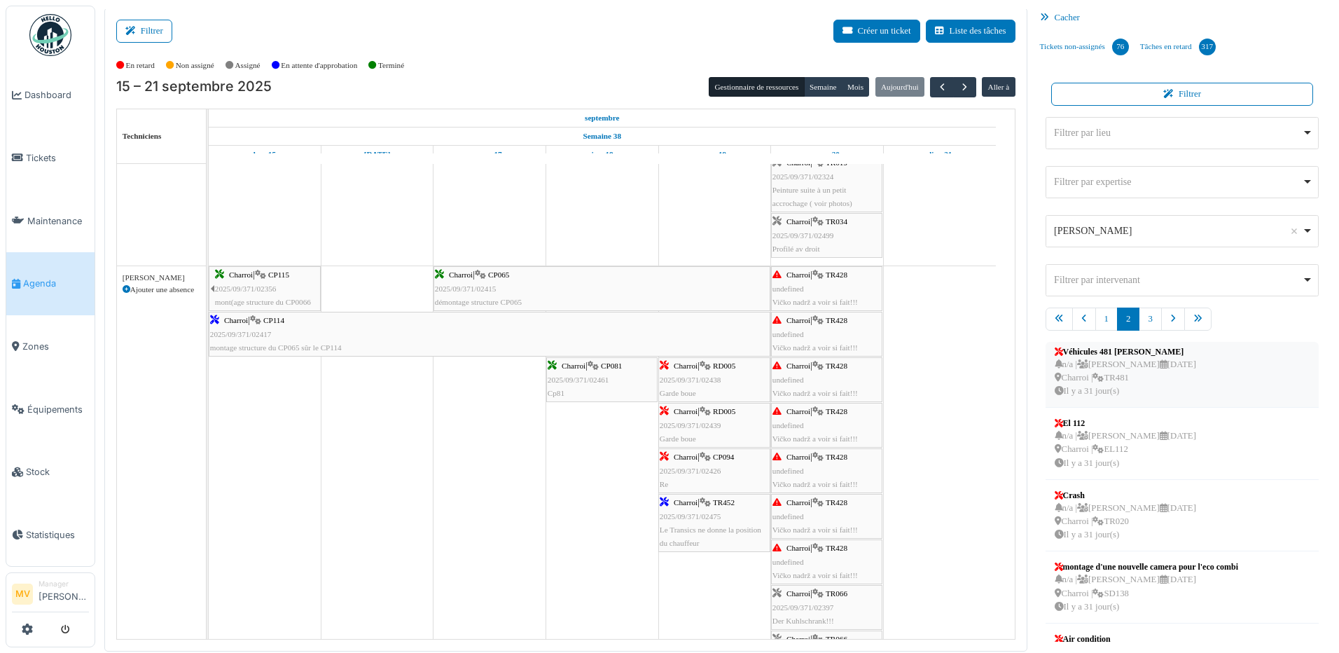
click at [1070, 366] on div "n/a | Marc Vasen 16/08/2025 Charroi | TR481 Il y a 31 jour(s)" at bounding box center [1126, 378] width 142 height 41
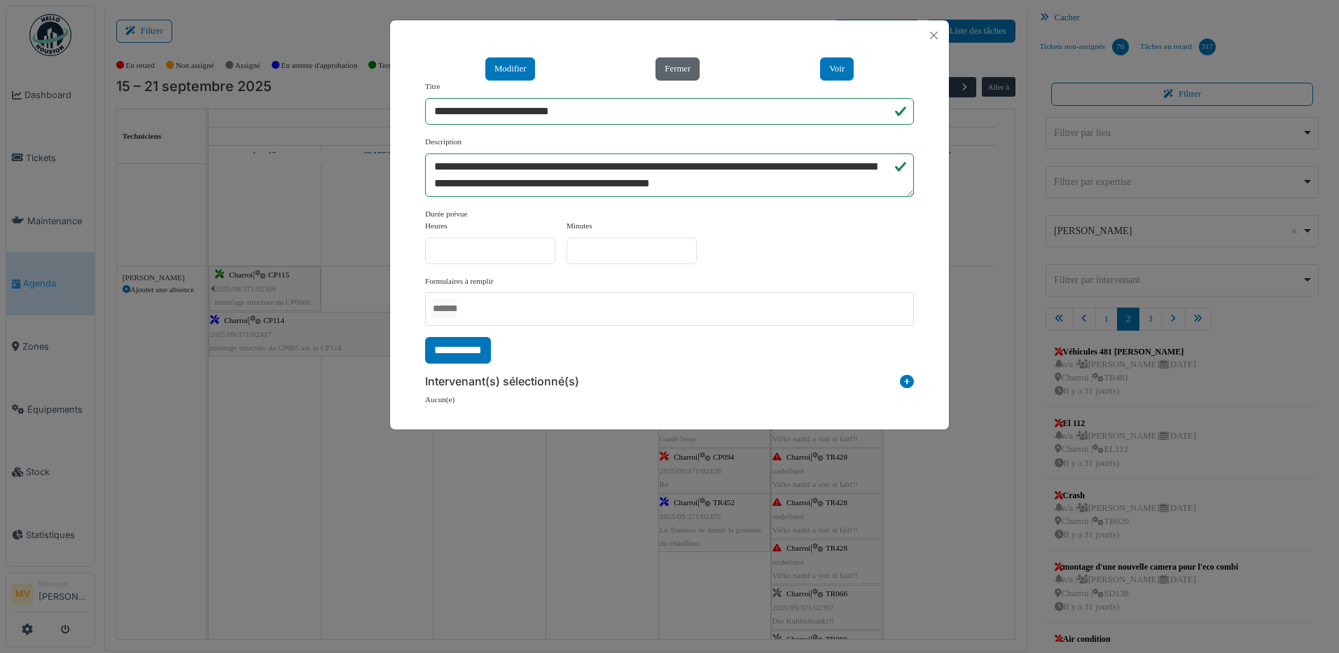
click at [682, 68] on button "Fermer" at bounding box center [678, 68] width 44 height 23
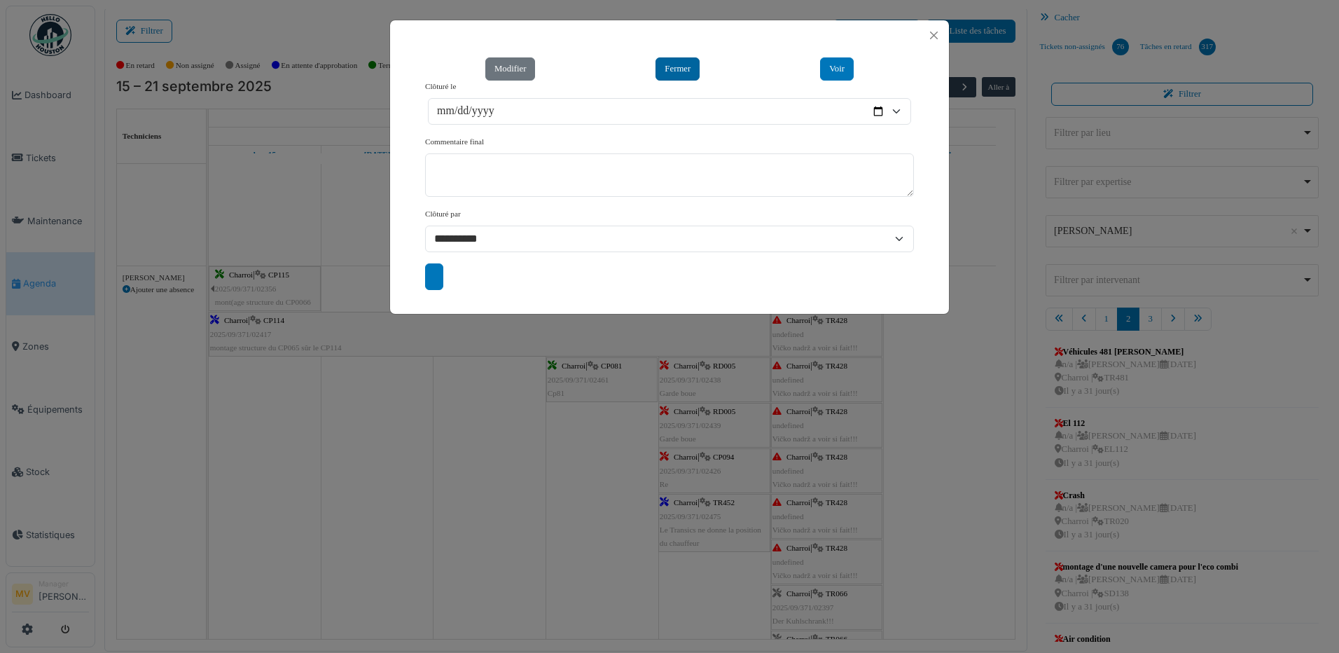
click at [680, 66] on button "Fermer" at bounding box center [678, 68] width 44 height 23
click at [840, 68] on button "Voir" at bounding box center [837, 68] width 34 height 23
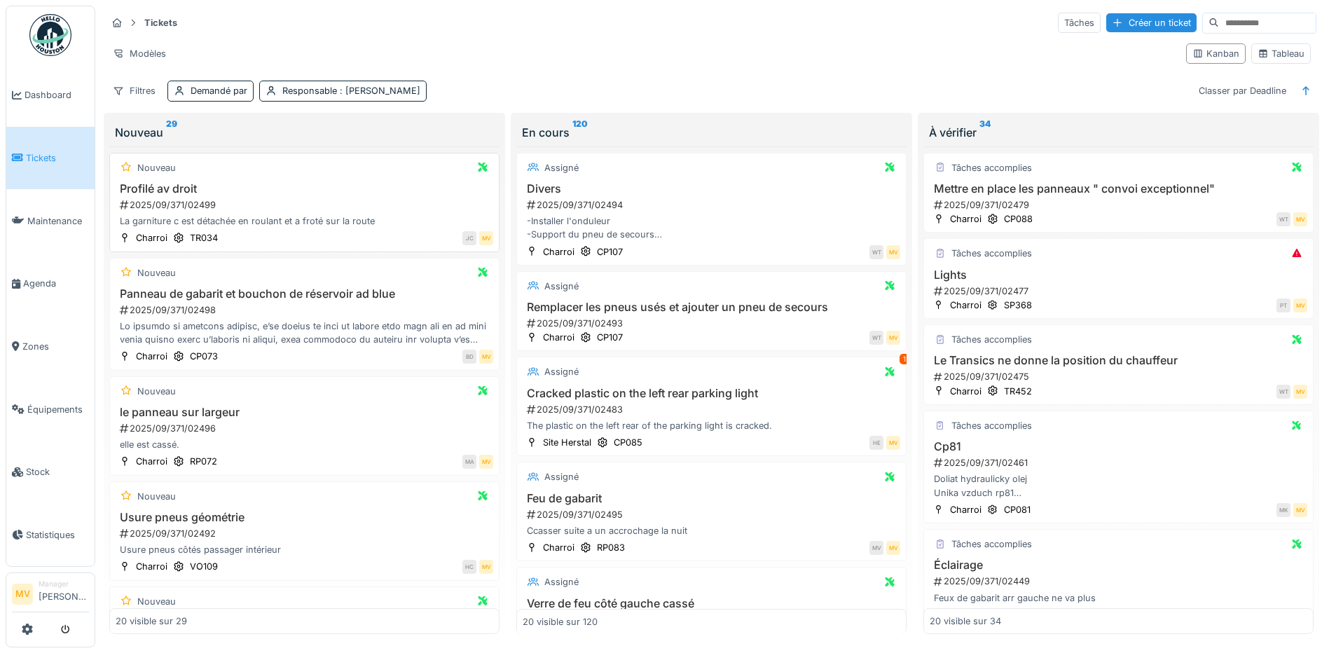
drag, startPoint x: 242, startPoint y: 200, endPoint x: 255, endPoint y: 202, distance: 13.4
click at [242, 200] on div "2025/09/371/02499" at bounding box center [305, 204] width 375 height 13
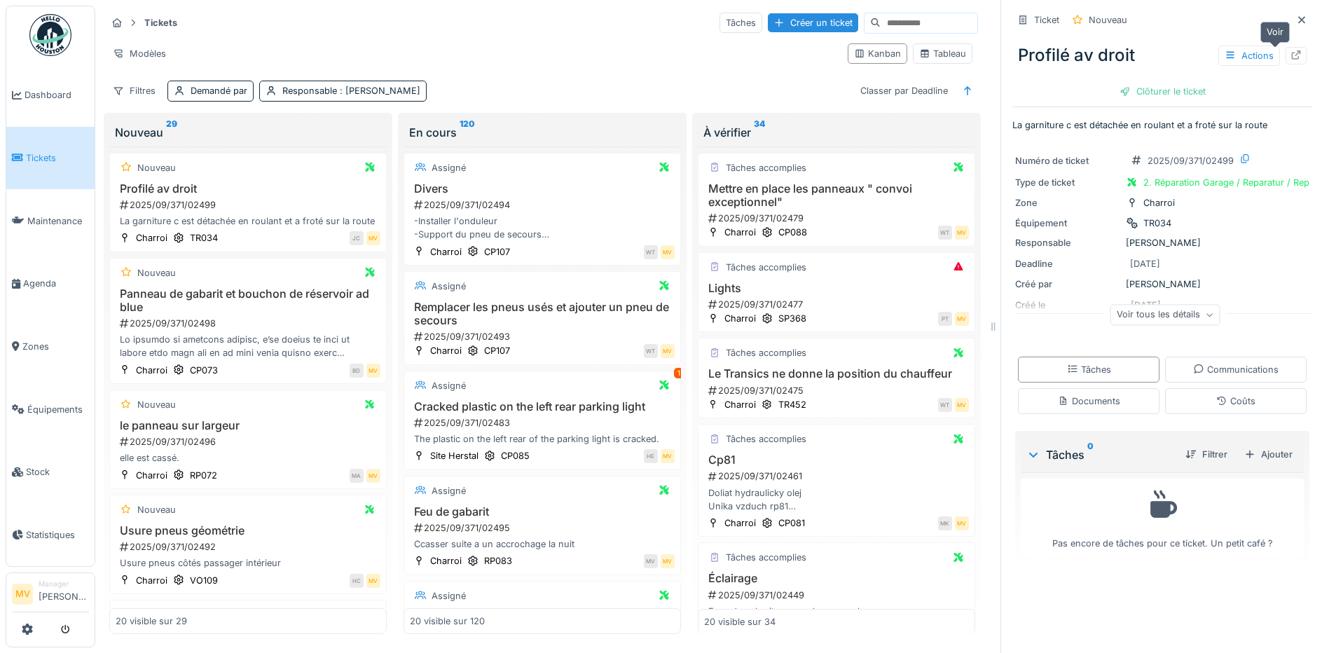
click at [1286, 54] on div at bounding box center [1296, 56] width 21 height 18
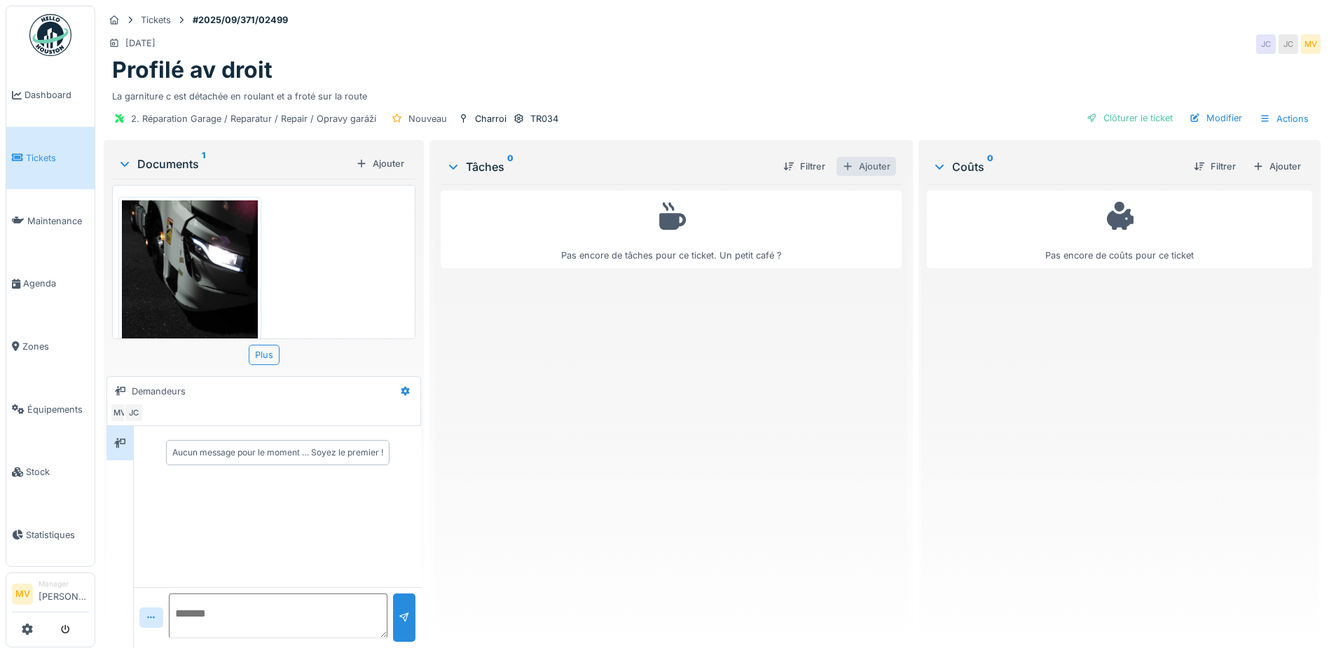
click at [875, 164] on div "Ajouter" at bounding box center [866, 166] width 60 height 19
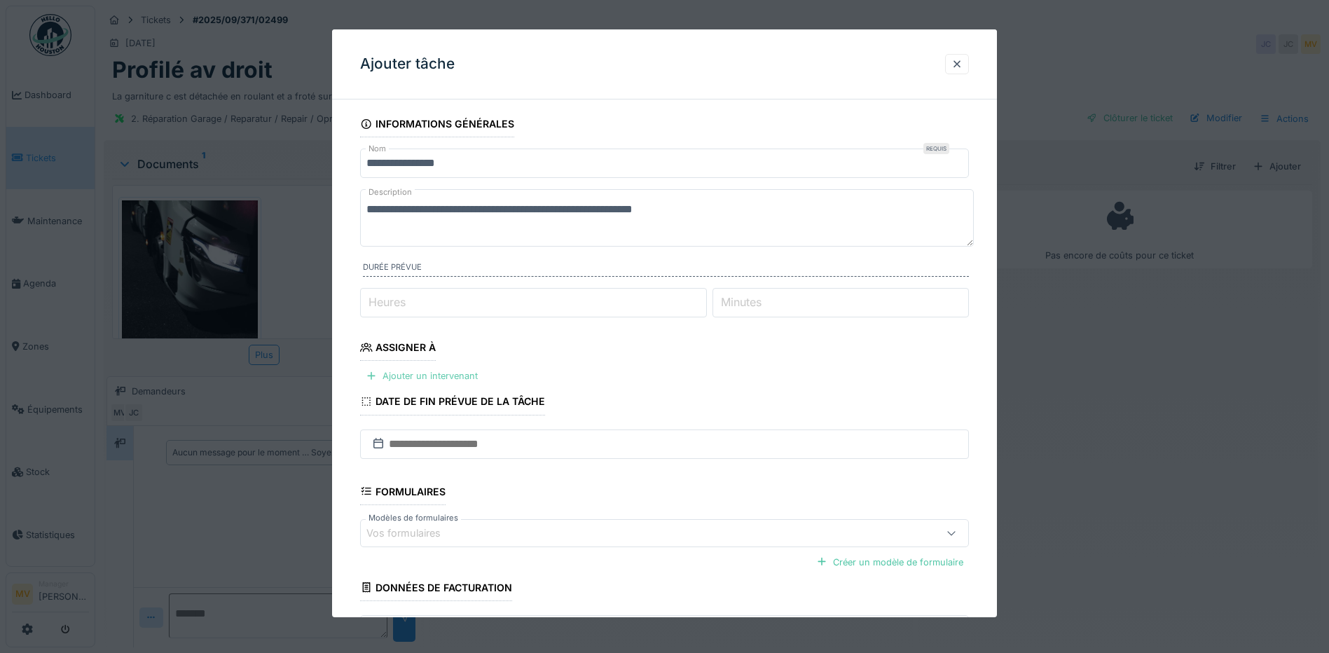
click at [464, 368] on div "Ajouter un intervenant" at bounding box center [421, 375] width 123 height 19
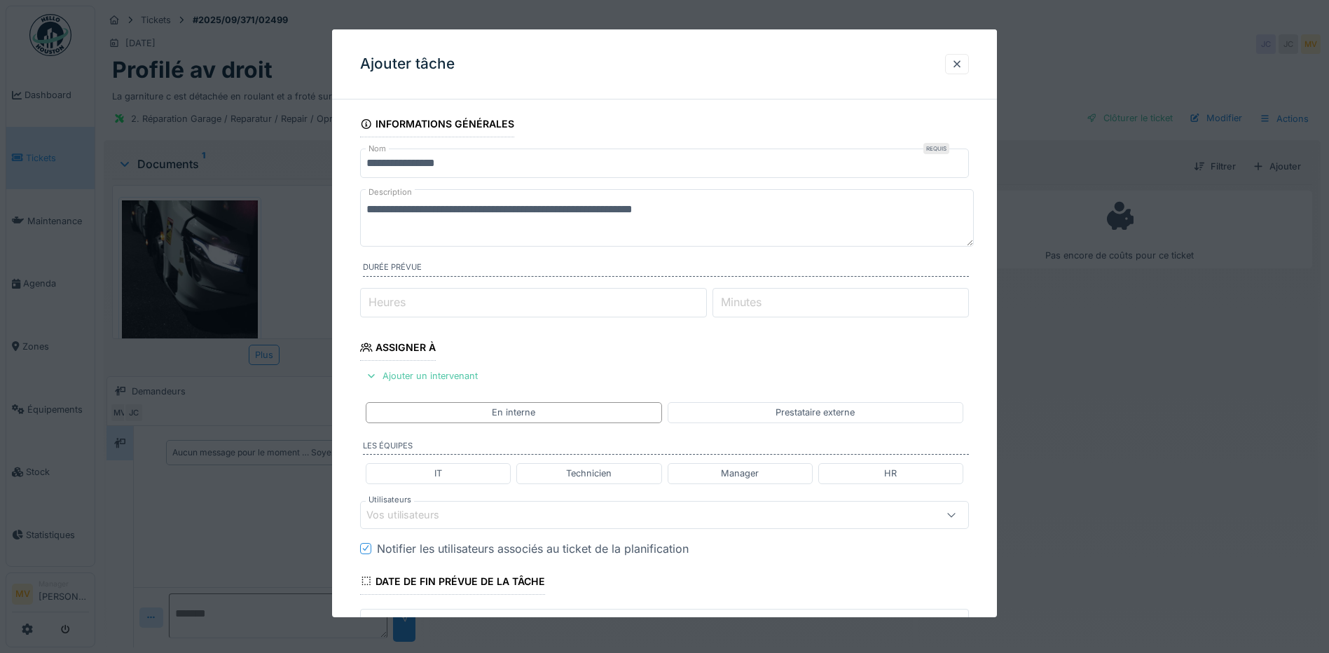
click at [483, 515] on div "Vos utilisateurs" at bounding box center [628, 514] width 525 height 15
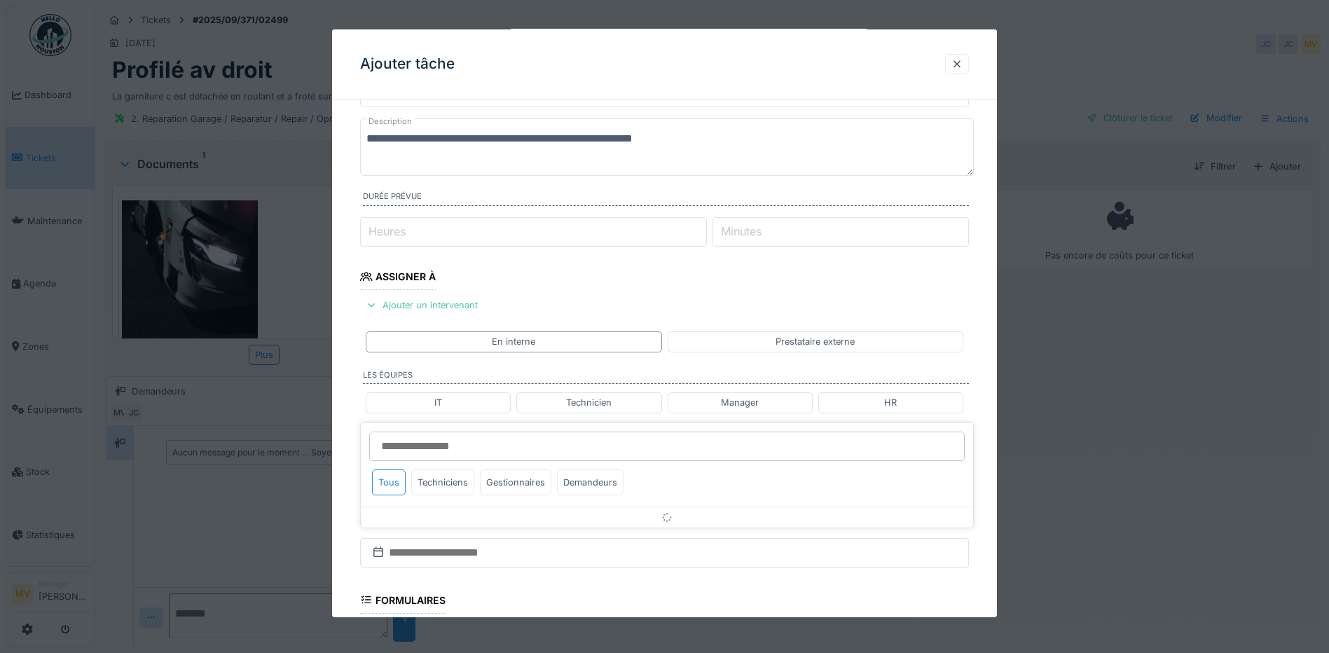
scroll to position [191, 0]
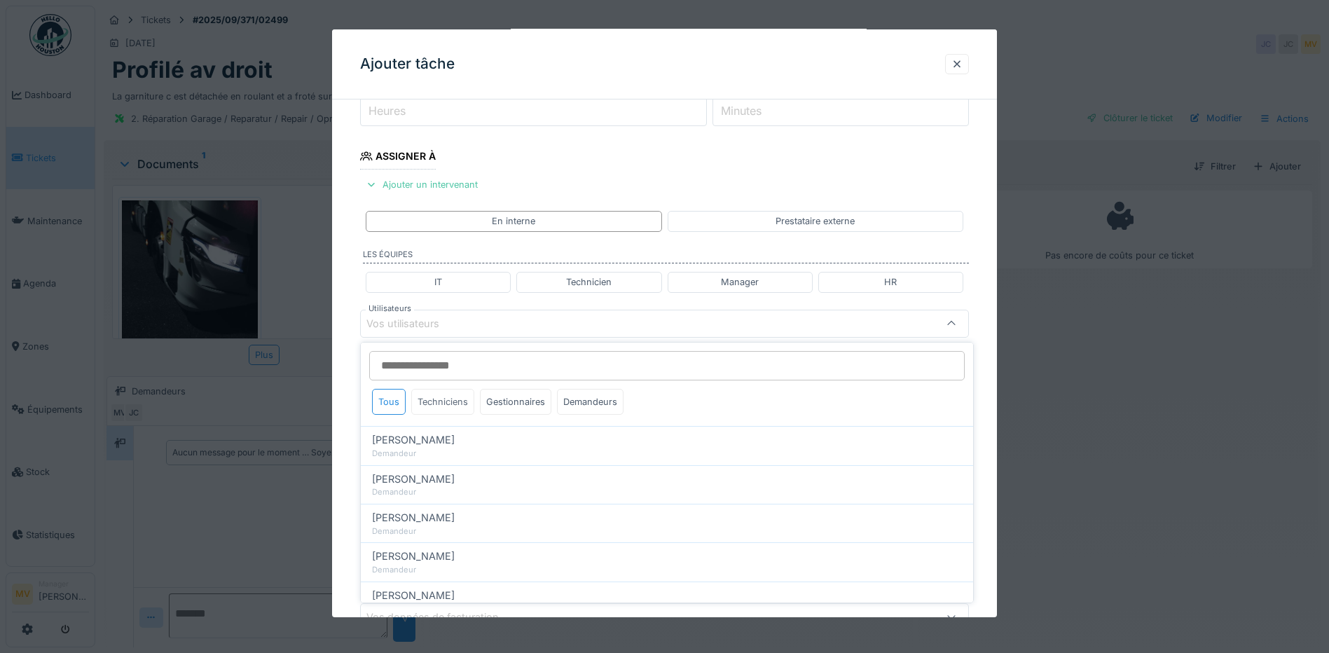
click at [460, 394] on div "Techniciens" at bounding box center [442, 402] width 63 height 26
click at [432, 476] on span "Sergej Mandzjuk" at bounding box center [413, 474] width 83 height 15
type input "****"
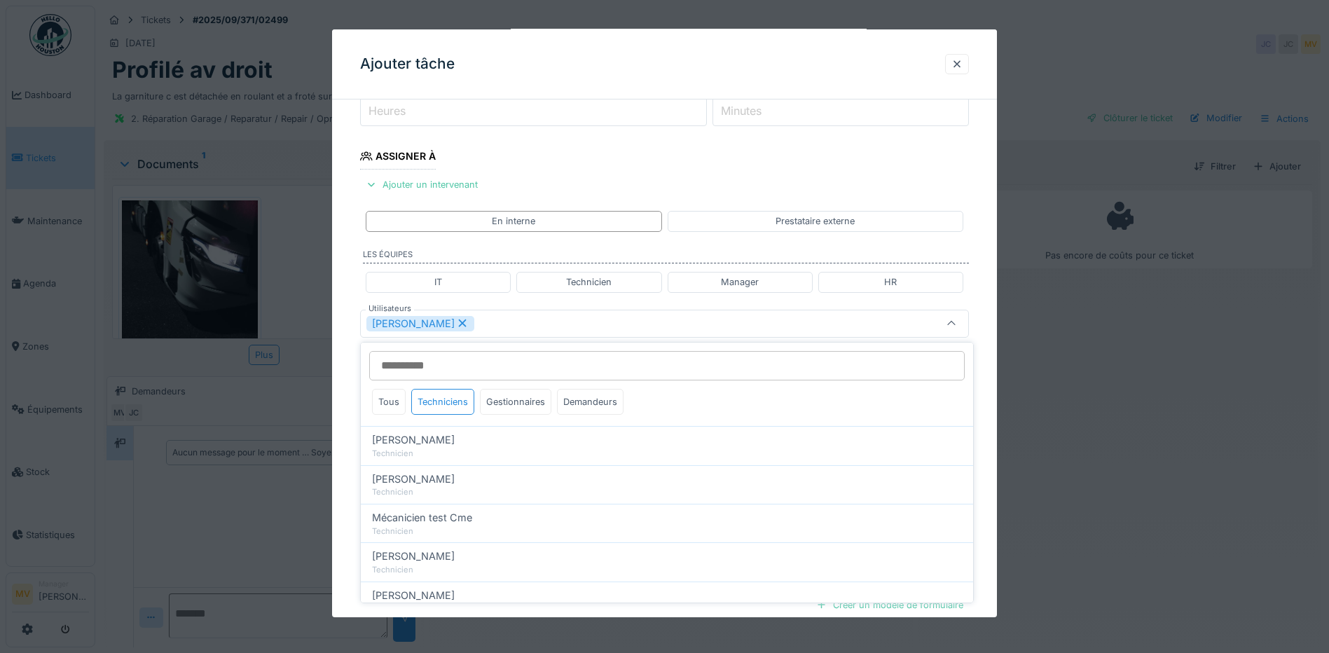
click at [520, 316] on div "Sergej Mandzjuk" at bounding box center [628, 323] width 525 height 15
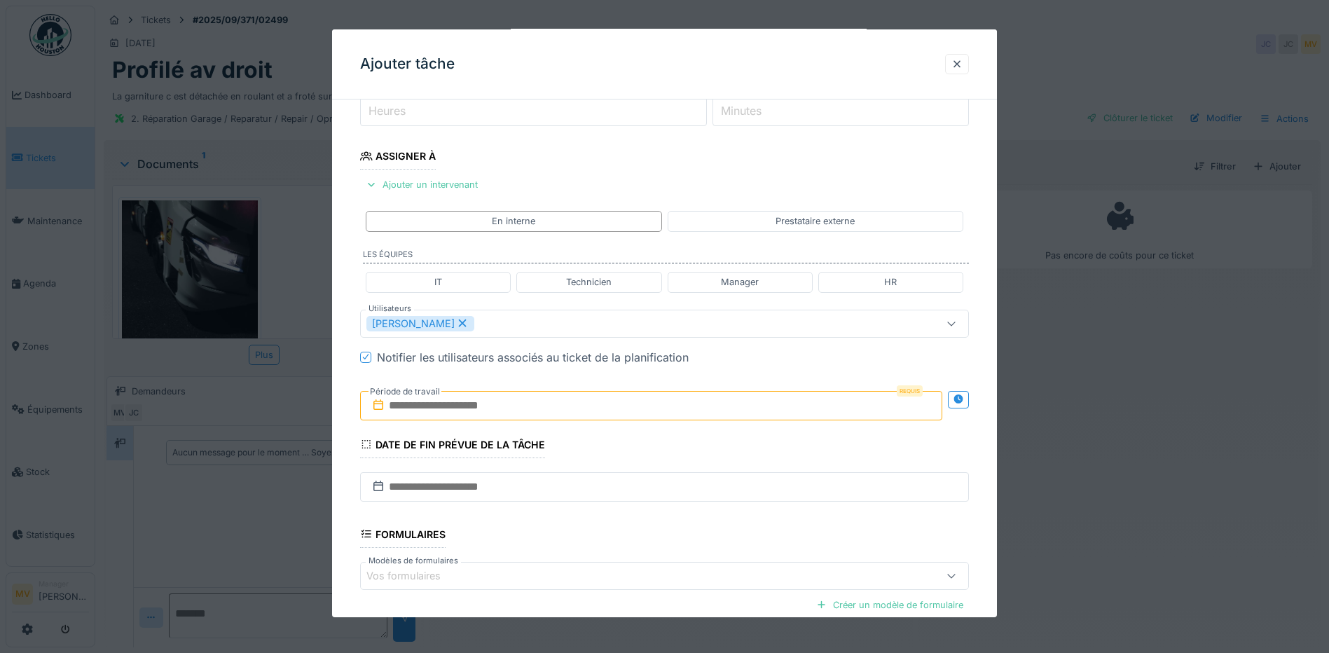
click at [480, 399] on input "text" at bounding box center [651, 405] width 582 height 29
click at [698, 530] on div "8 9 10 11 12 13 14" at bounding box center [653, 519] width 159 height 22
click at [699, 540] on div "20" at bounding box center [699, 542] width 19 height 20
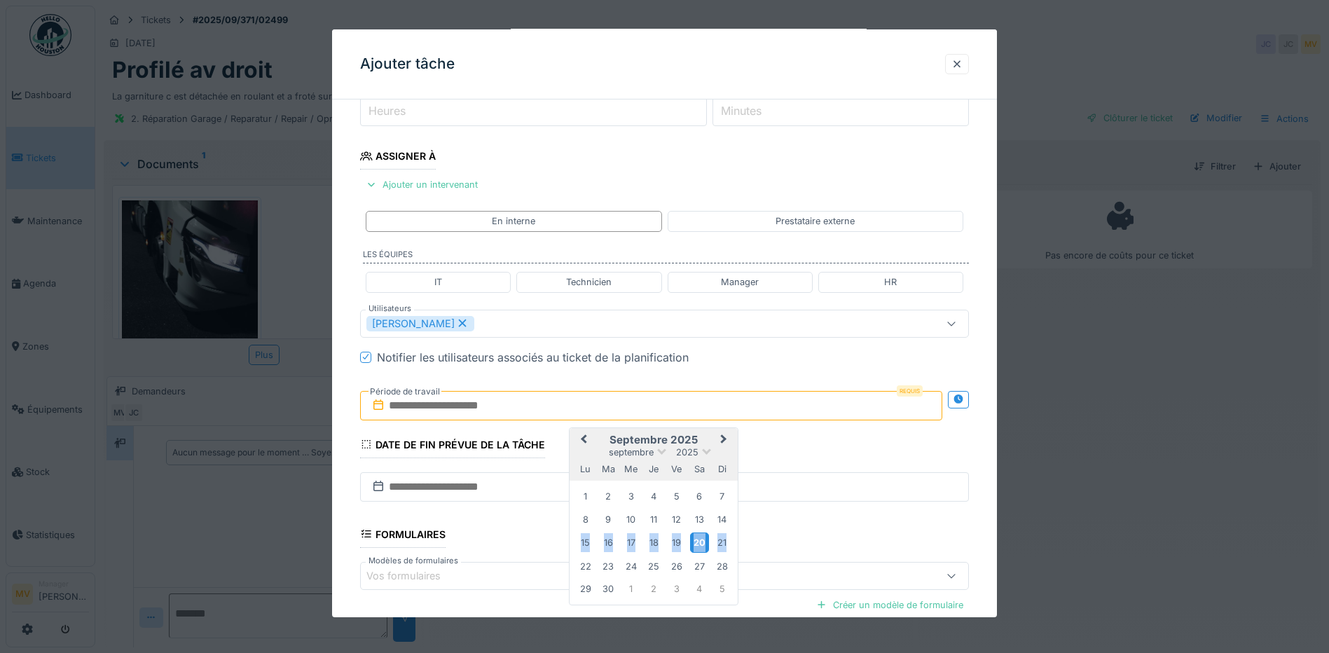
click at [699, 540] on div "20" at bounding box center [699, 542] width 19 height 20
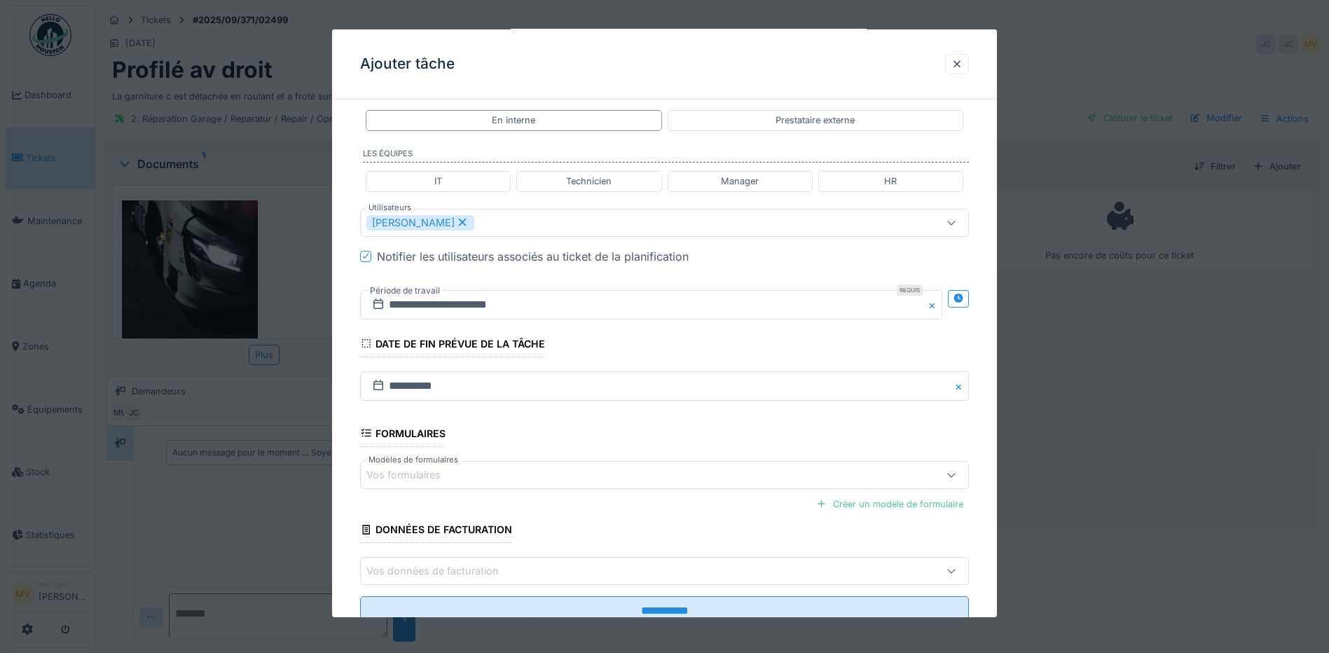
scroll to position [340, 0]
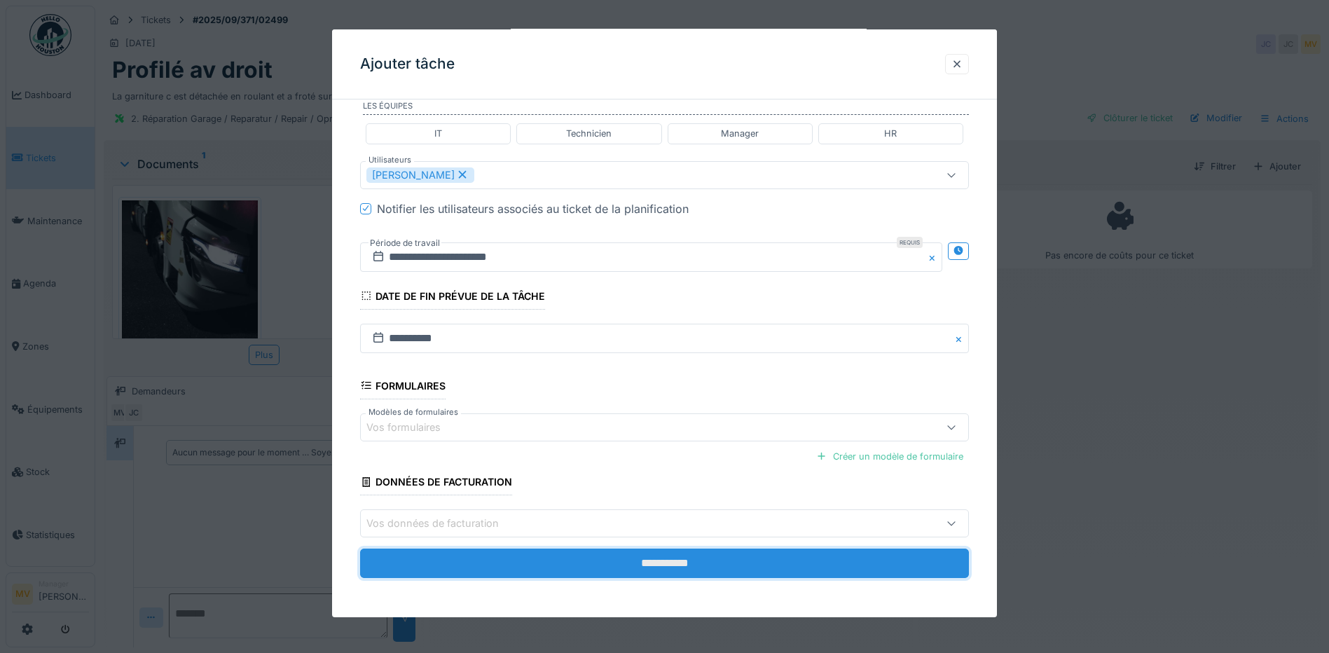
click at [678, 575] on input "**********" at bounding box center [664, 563] width 609 height 29
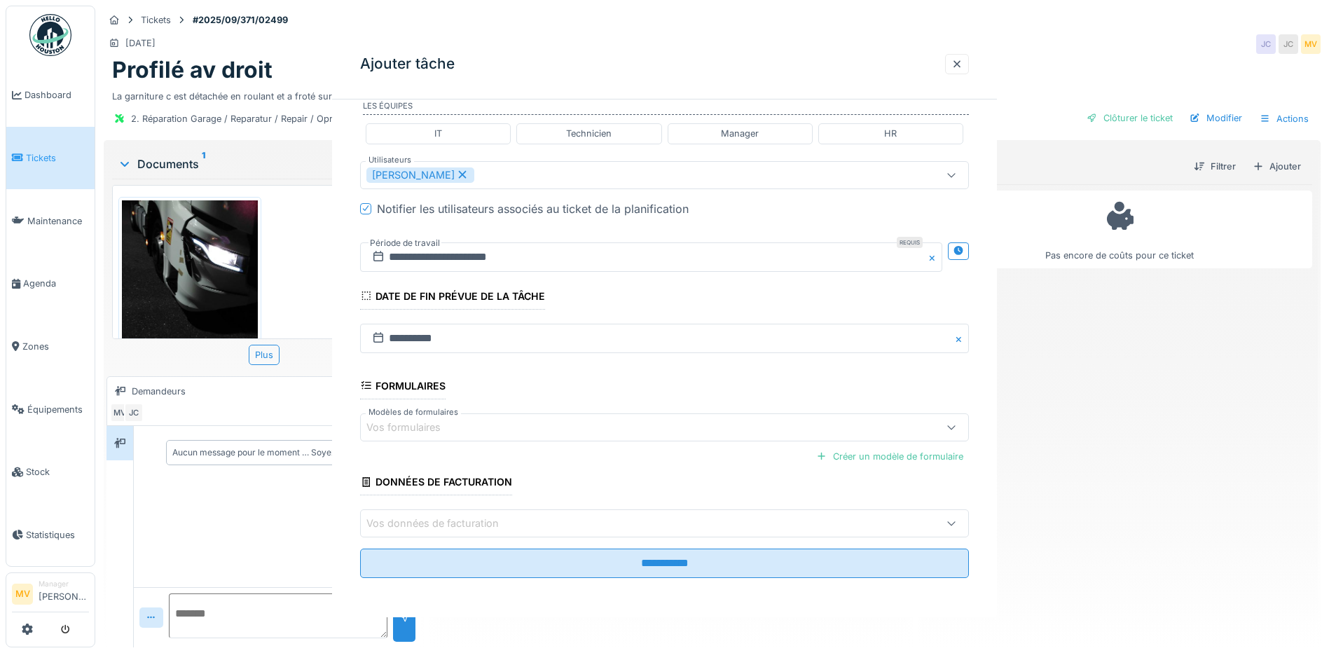
scroll to position [0, 0]
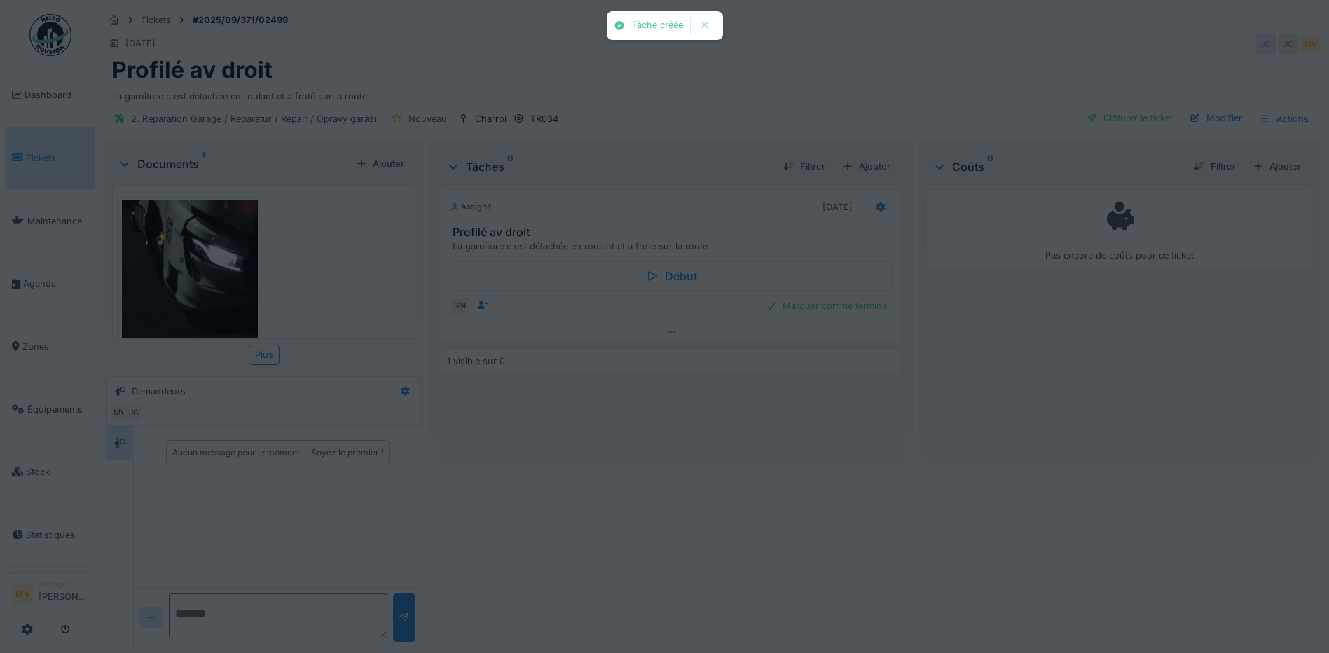
click at [680, 567] on div "Tâche créée Annuler Tickets #2025/09/371/02499 27/09/2025 JC JC MV Profilé av d…" at bounding box center [712, 326] width 1234 height 653
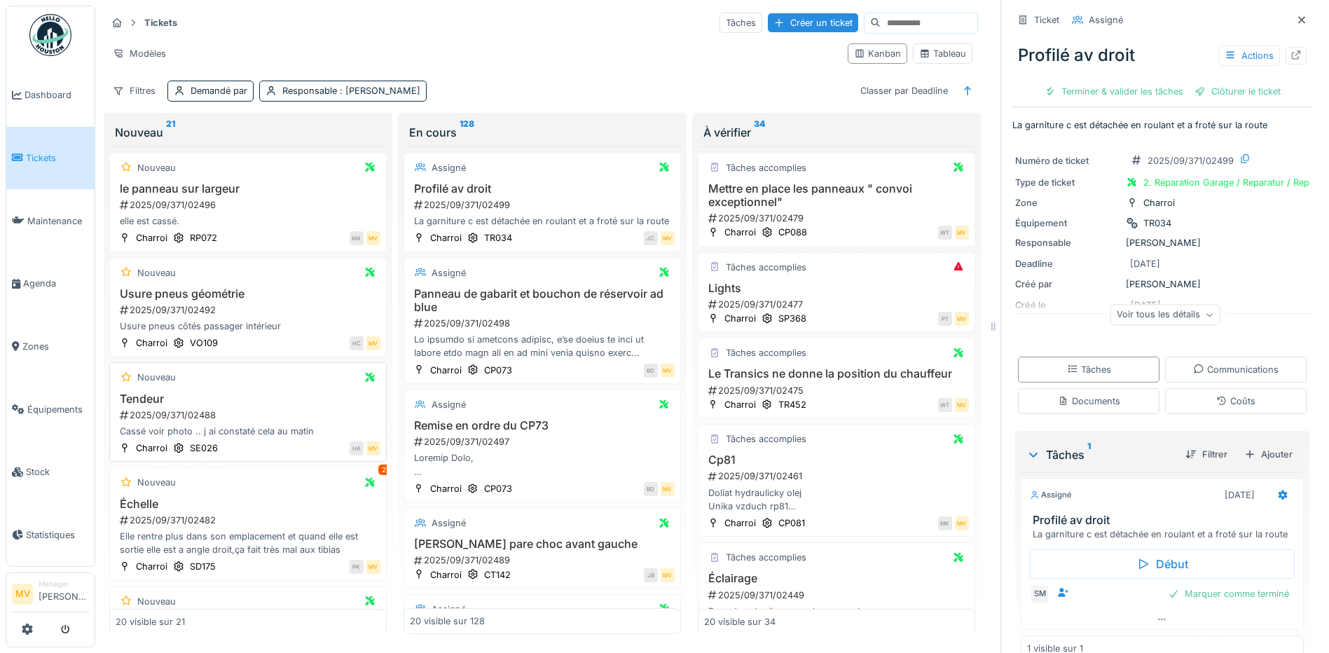
click at [217, 406] on div "Tendeur 2025/09/371/02488 Cassé voir photo .. j ai constaté cela au matin" at bounding box center [248, 415] width 265 height 46
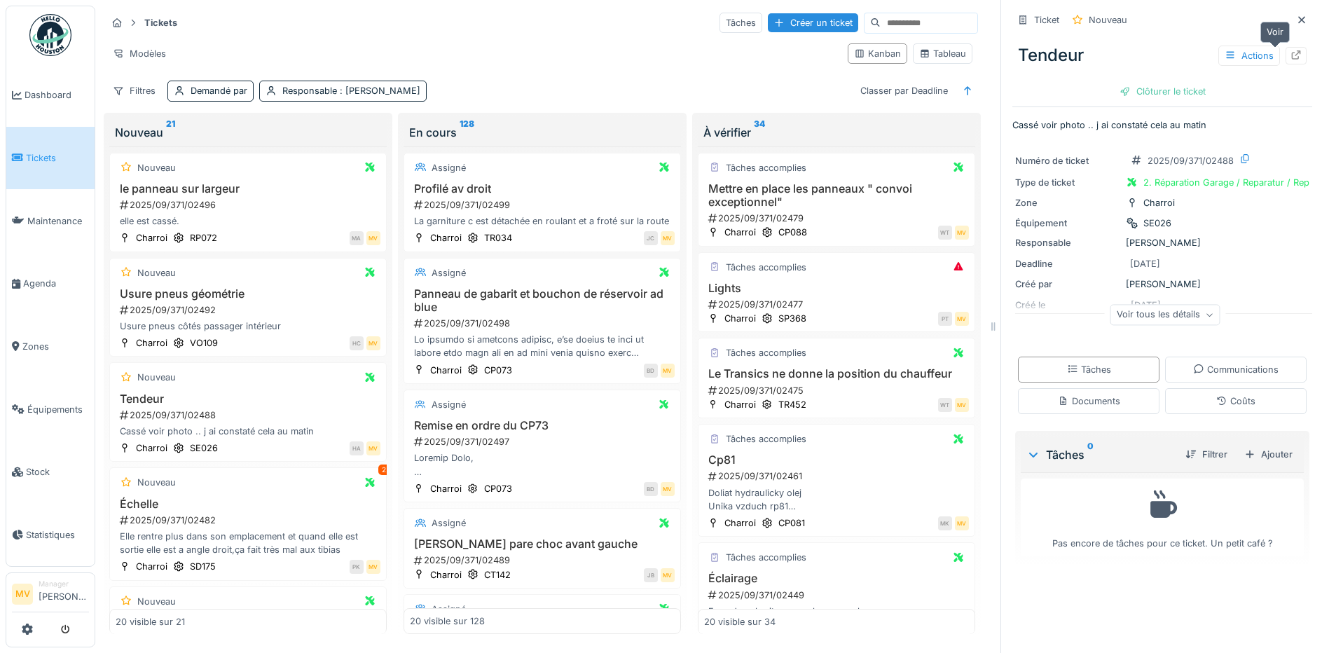
click at [1290, 57] on icon at bounding box center [1295, 54] width 11 height 9
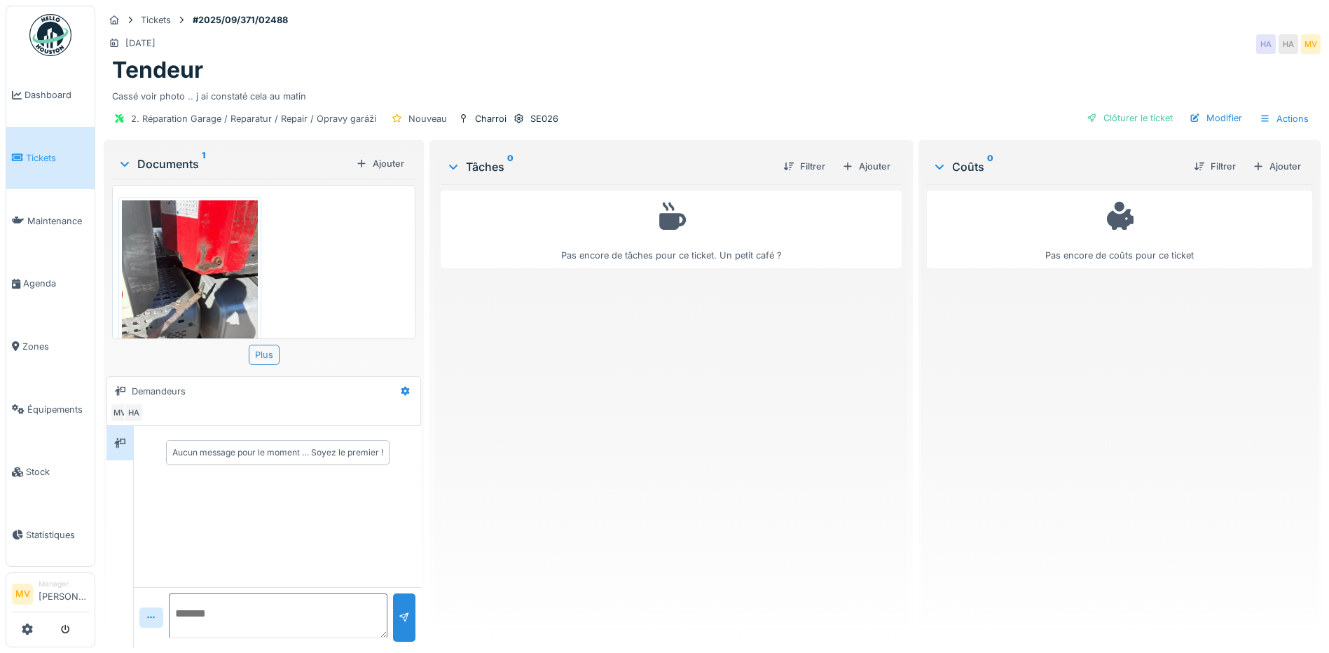
click at [221, 292] on img at bounding box center [190, 290] width 136 height 181
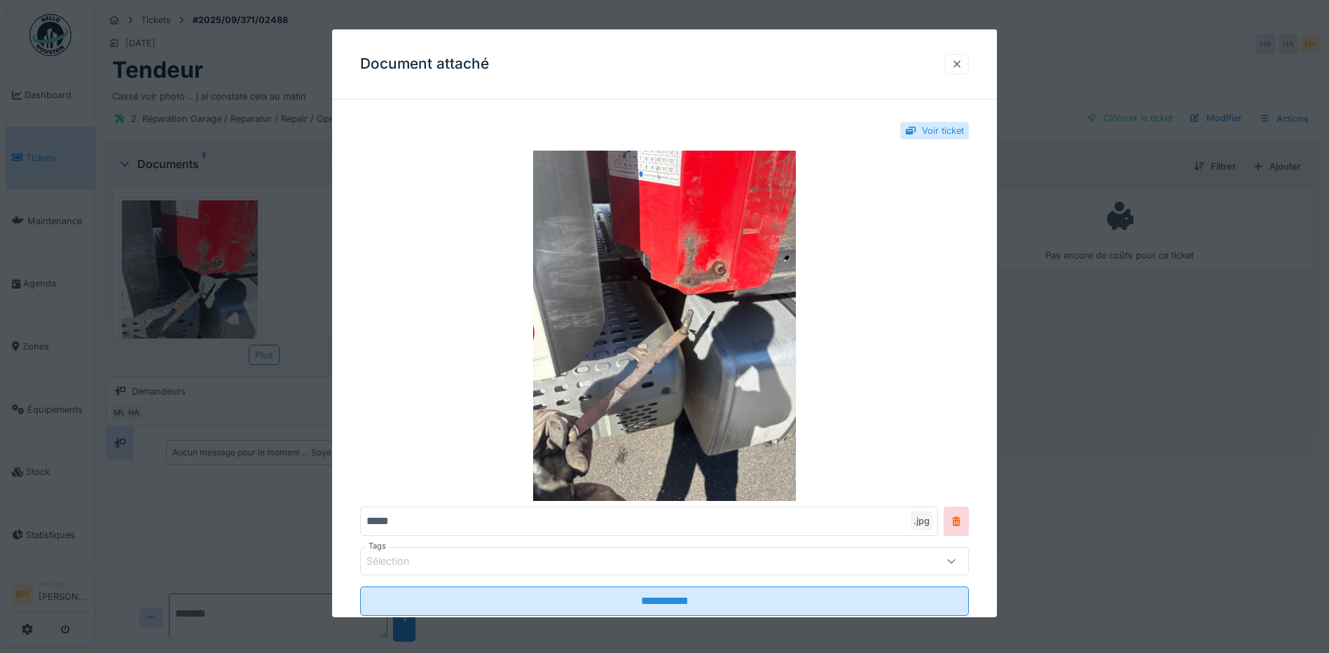
click at [963, 67] on div at bounding box center [956, 63] width 11 height 13
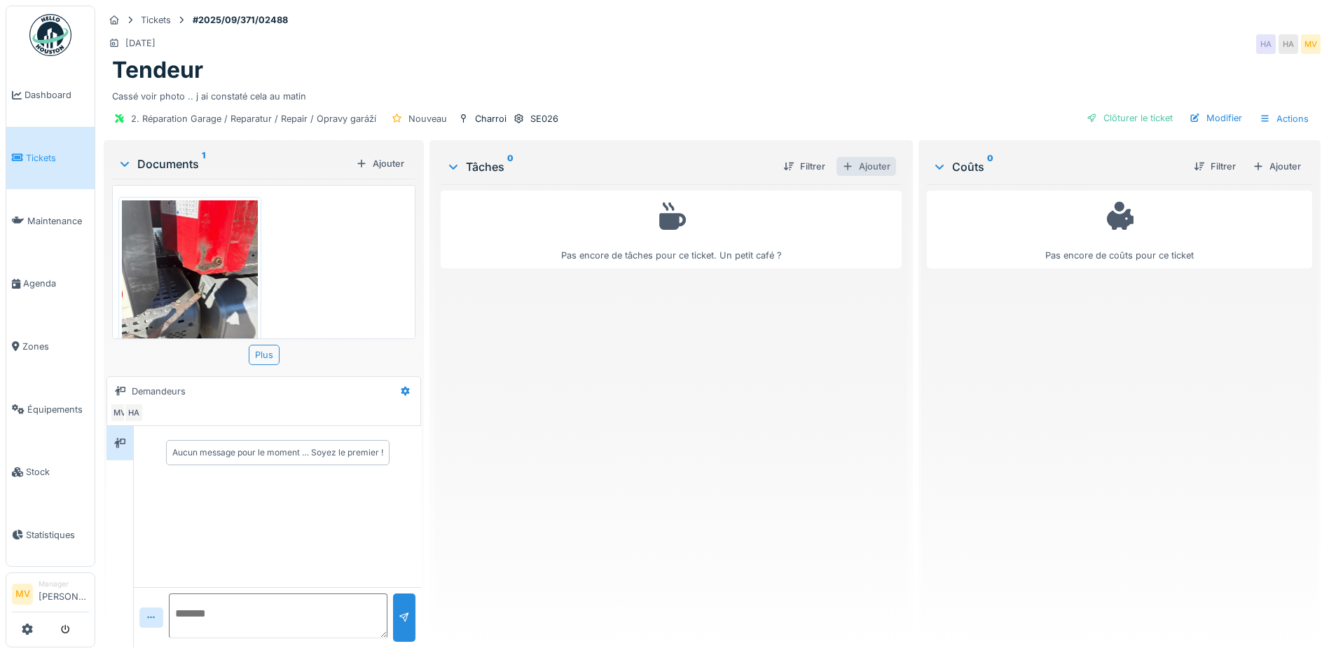
click at [883, 163] on div "Ajouter" at bounding box center [866, 166] width 60 height 19
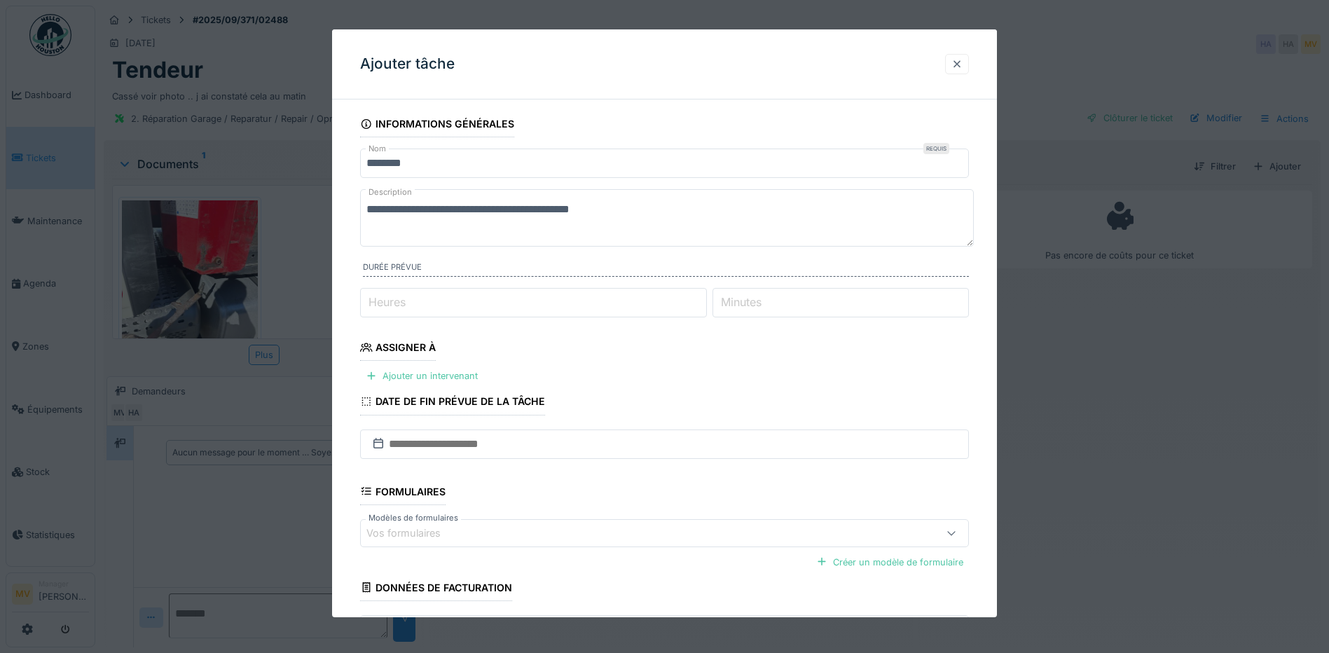
click at [963, 62] on div at bounding box center [956, 63] width 11 height 13
